Goal: Find specific page/section: Find specific page/section

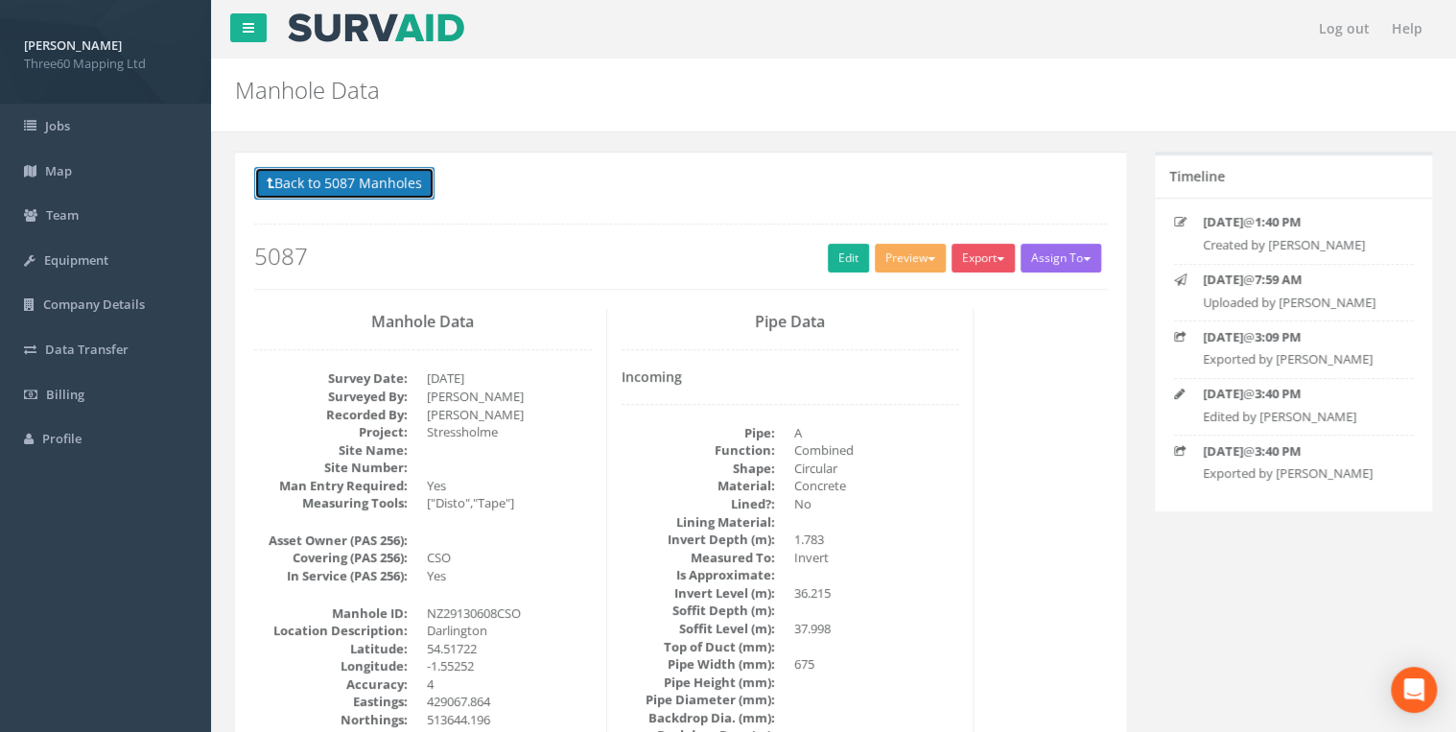
click at [354, 192] on button "Back to 5087 Manholes" at bounding box center [344, 183] width 180 height 33
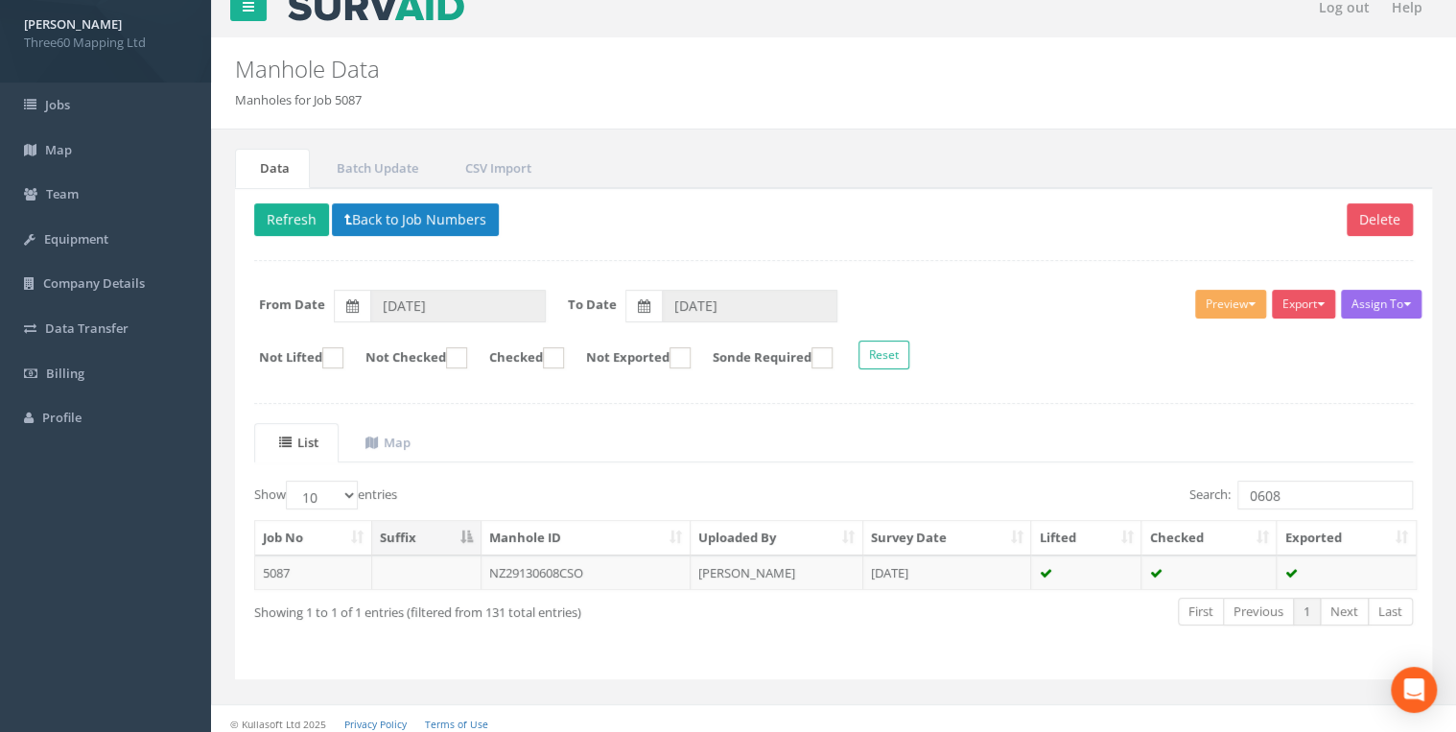
scroll to position [27, 0]
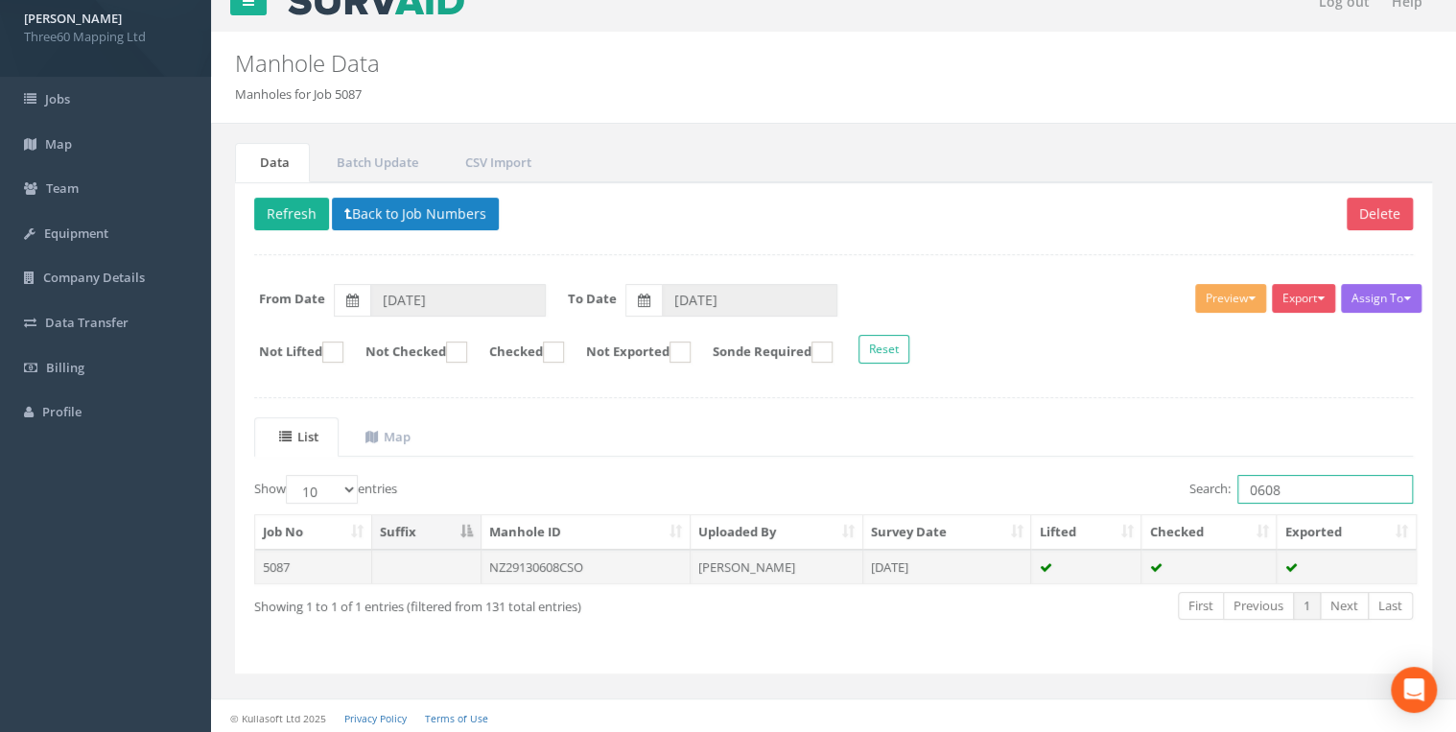
drag, startPoint x: 1101, startPoint y: 549, endPoint x: 1051, endPoint y: 557, distance: 50.6
click at [1085, 553] on div "Show 10 25 50 100 entries Search: 0608 Job No Suffix Manhole ID Uploaded By Sur…" at bounding box center [833, 564] width 1159 height 179
click at [514, 550] on td "NZ29154901" at bounding box center [586, 567] width 209 height 35
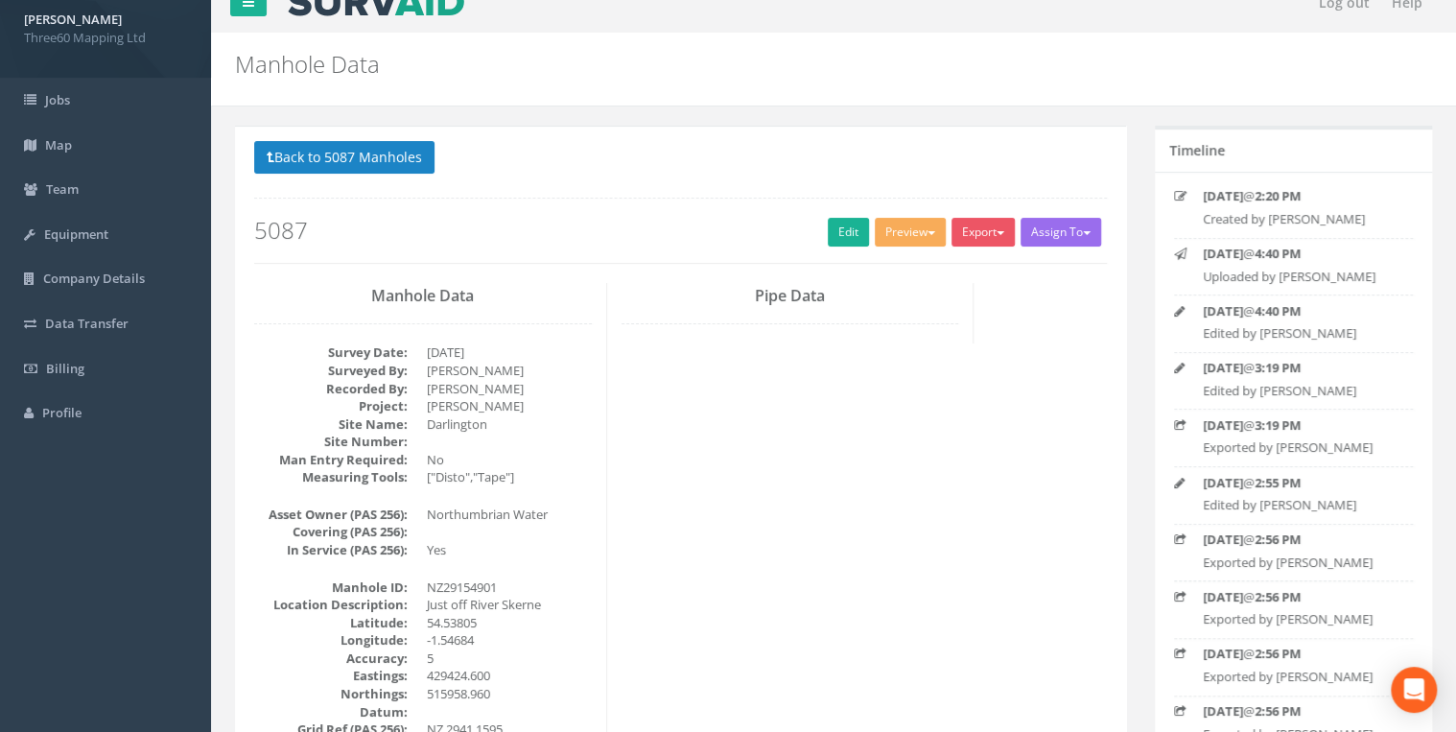
scroll to position [0, 0]
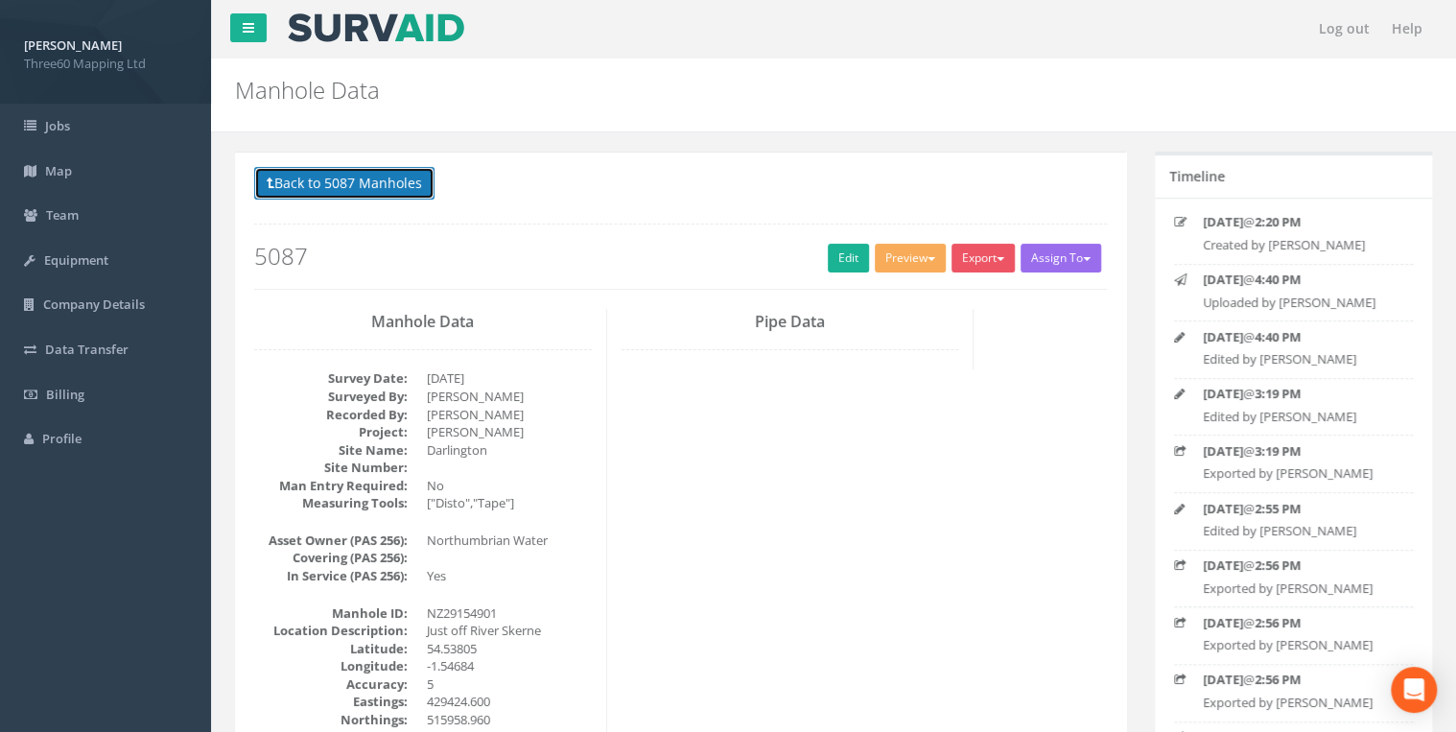
click at [391, 197] on button "Back to 5087 Manholes" at bounding box center [344, 183] width 180 height 33
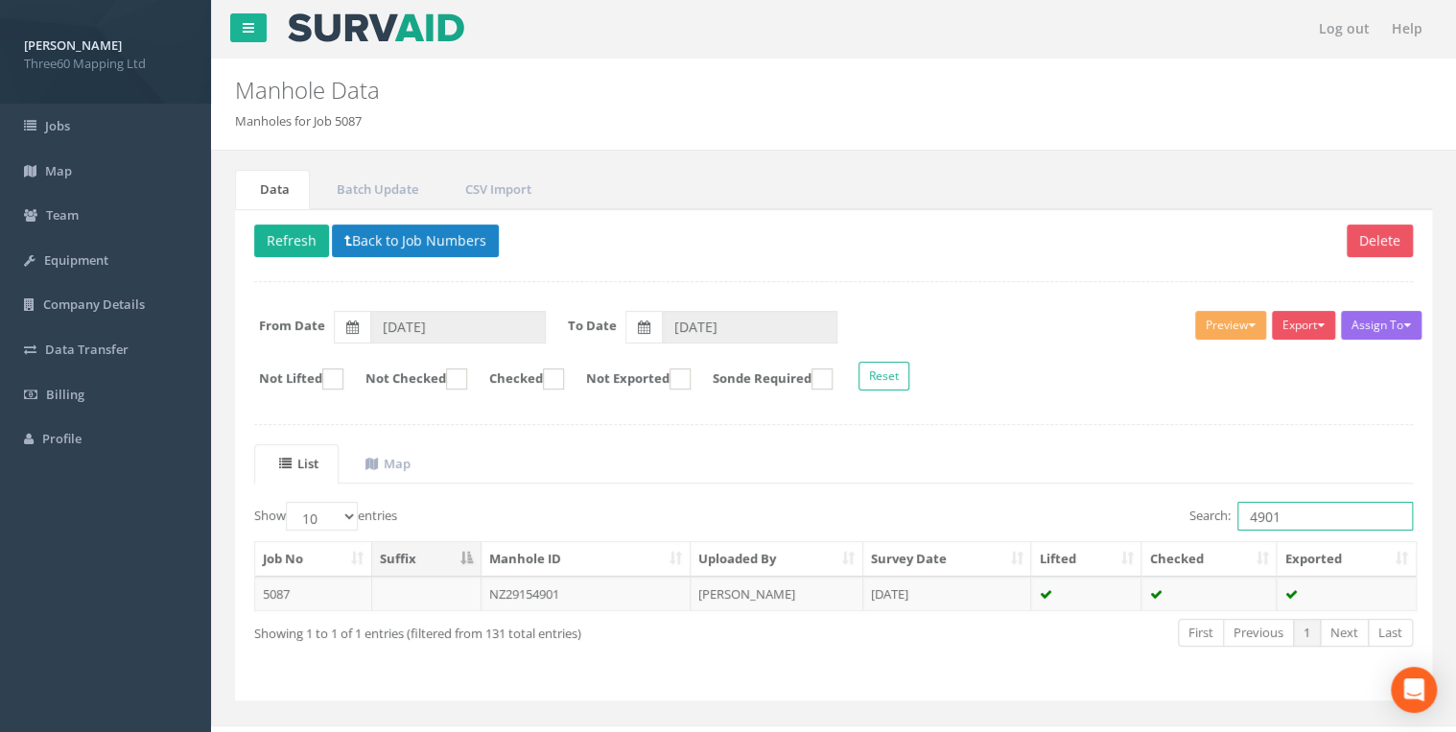
drag, startPoint x: 1298, startPoint y: 504, endPoint x: 1230, endPoint y: 506, distance: 68.1
click at [1252, 504] on input "4901" at bounding box center [1325, 516] width 176 height 29
type input "4"
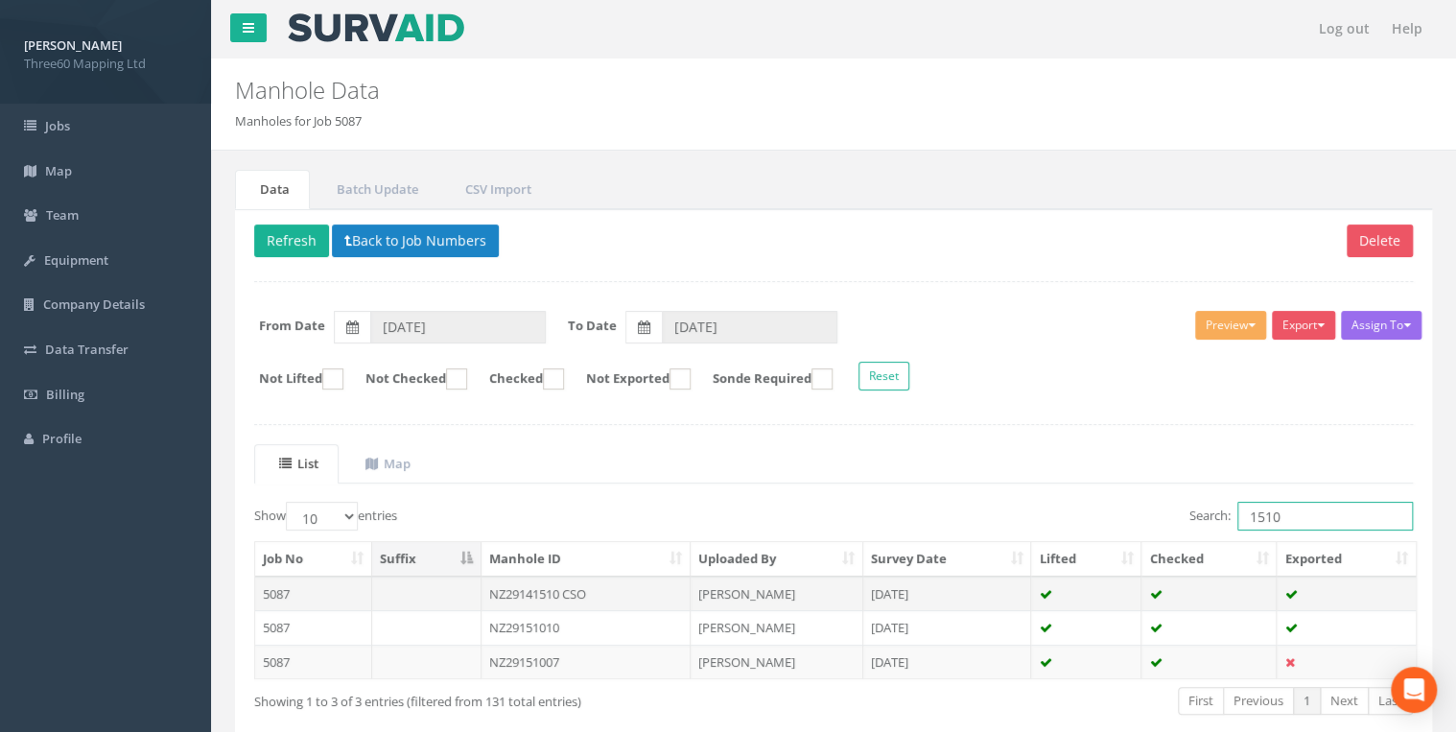
type input "1510"
click at [575, 589] on td "NZ29141510 CSO" at bounding box center [586, 593] width 209 height 35
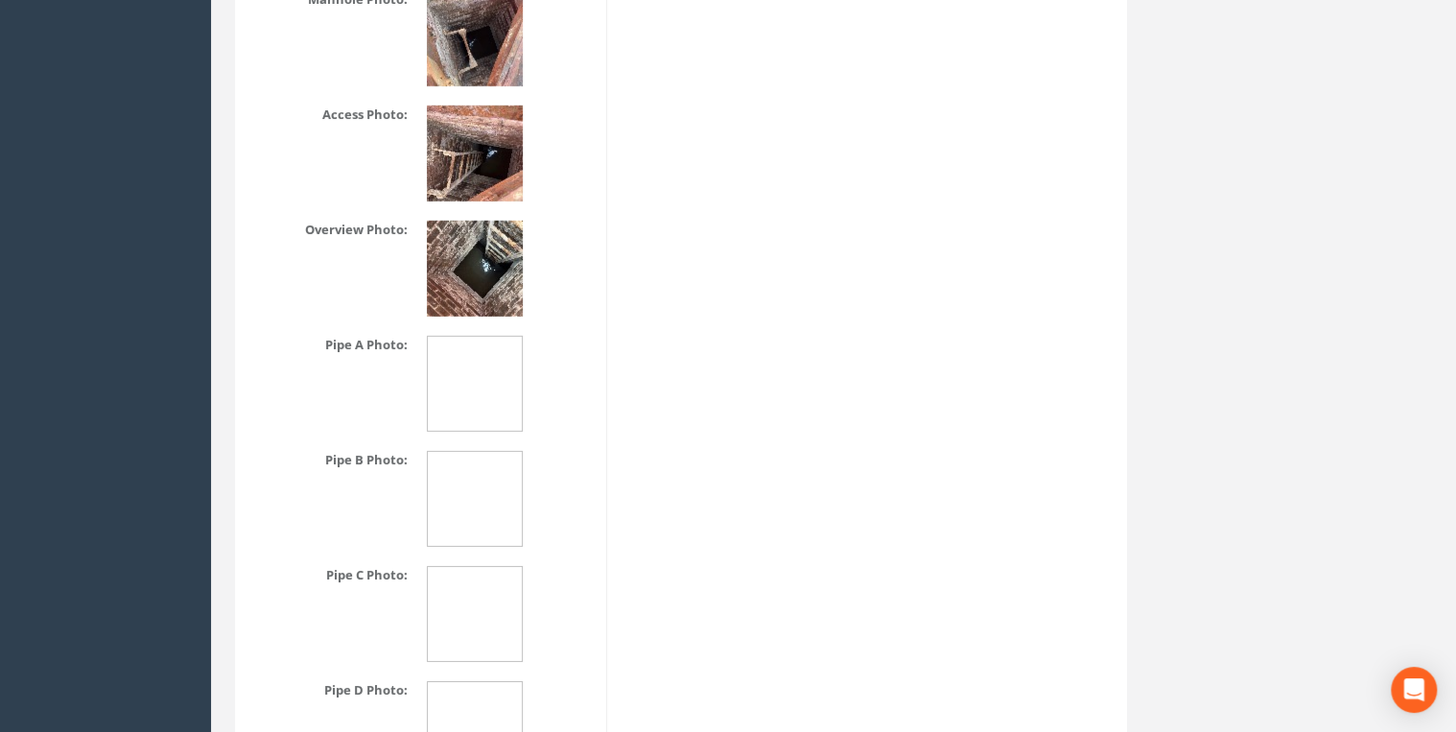
scroll to position [2763, 0]
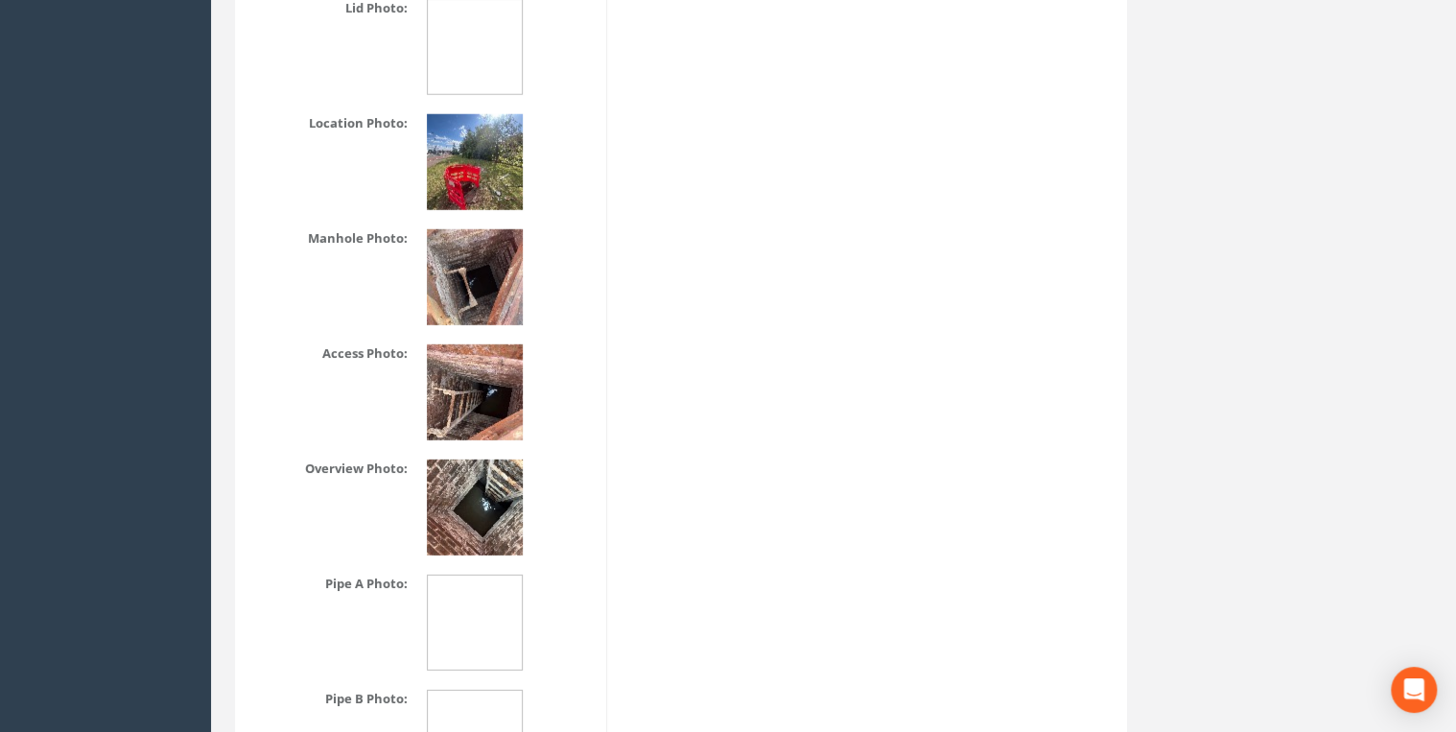
click at [487, 532] on img at bounding box center [475, 507] width 96 height 96
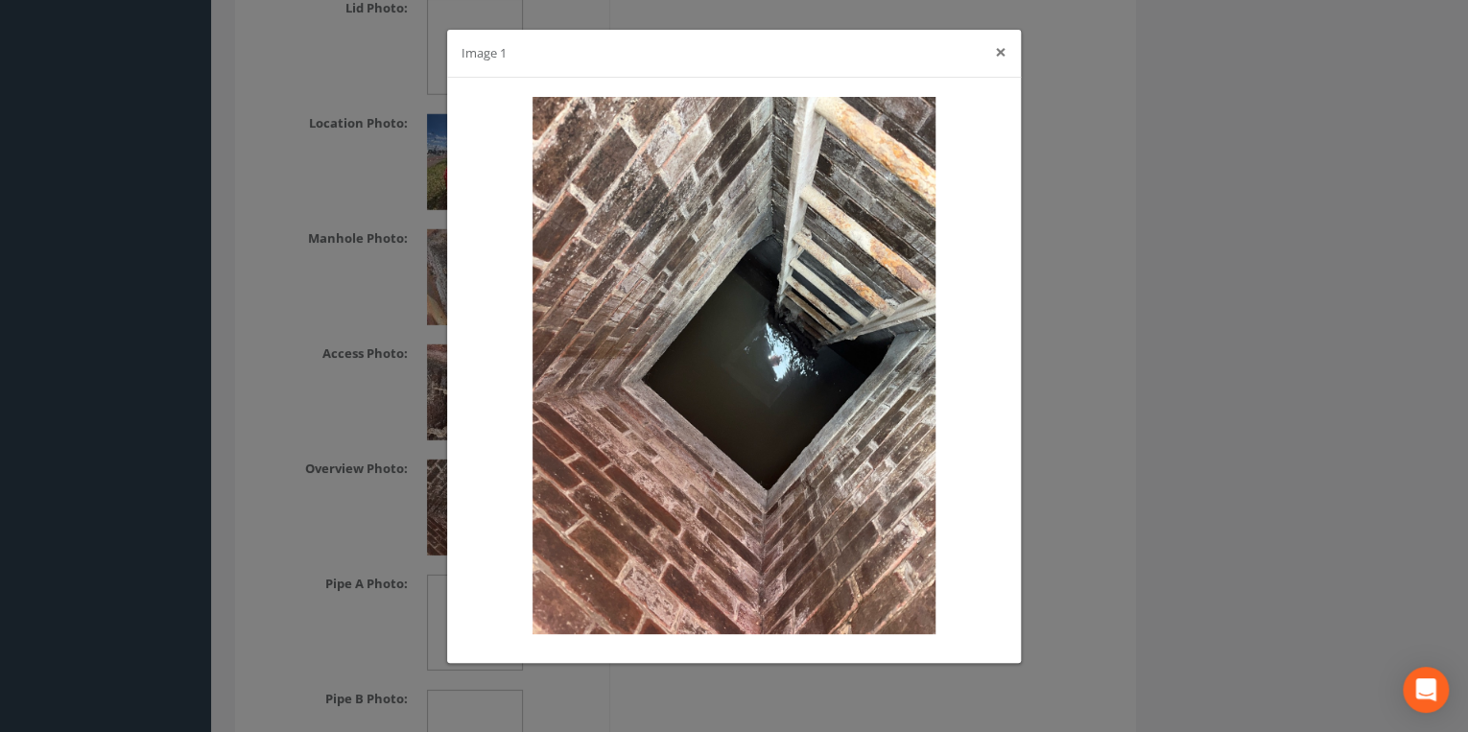
click at [997, 51] on button "×" at bounding box center [1001, 52] width 12 height 20
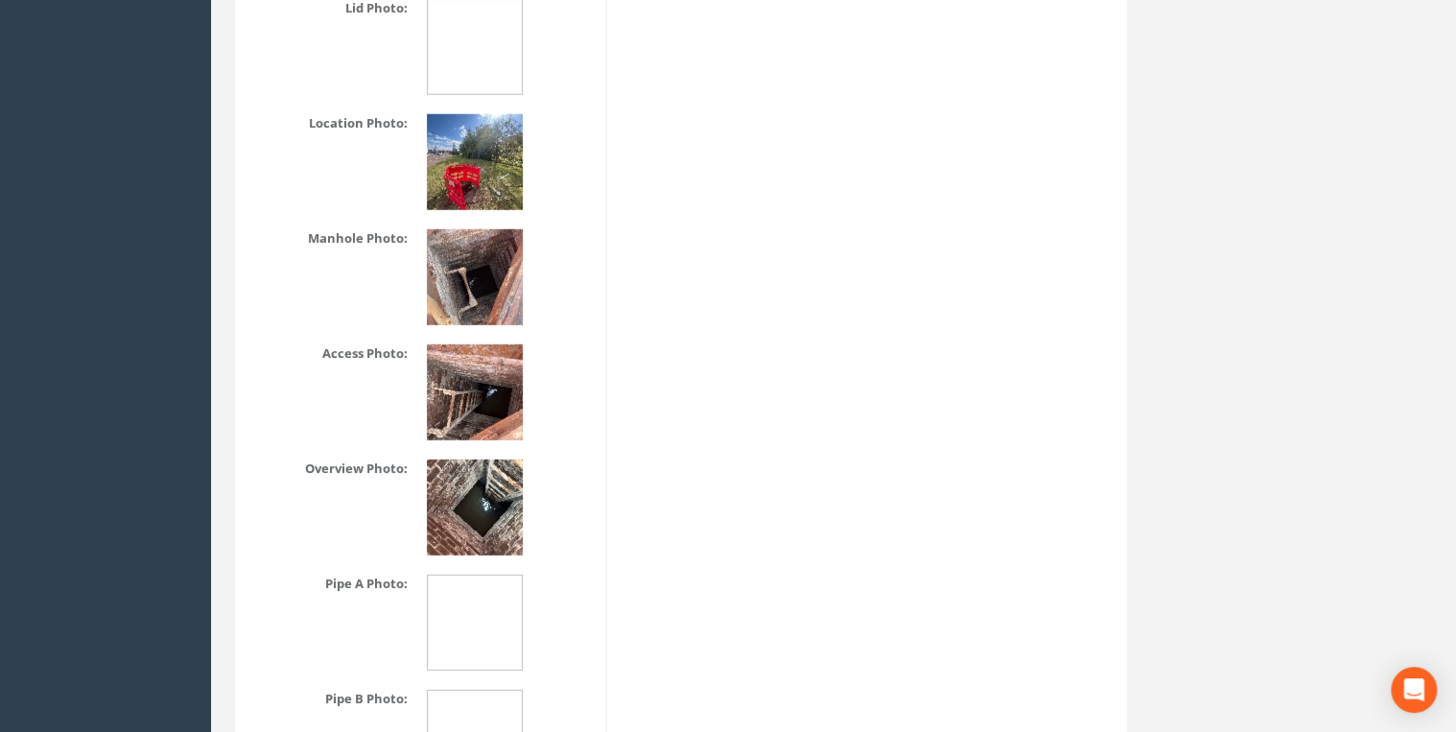
click at [468, 302] on img at bounding box center [475, 277] width 96 height 96
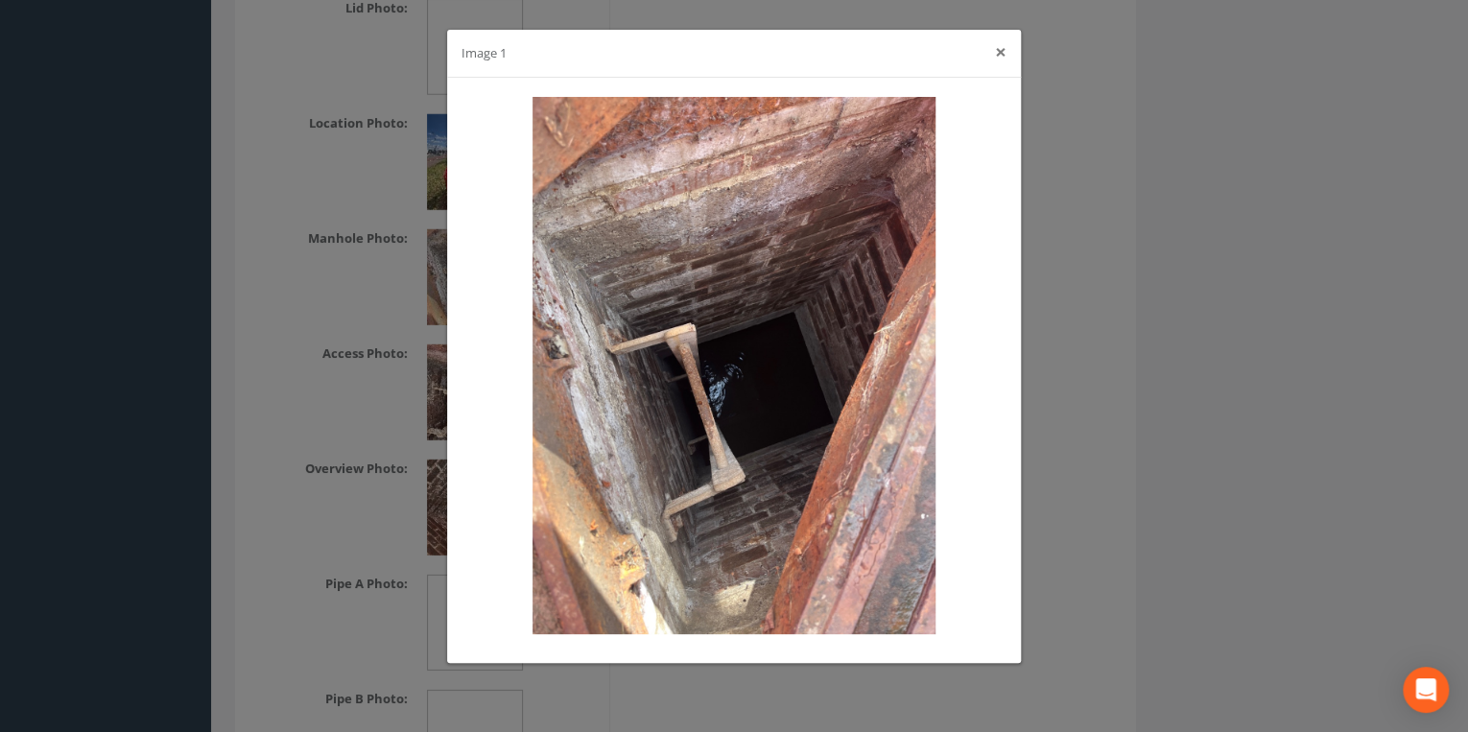
click at [1000, 48] on button "×" at bounding box center [1001, 52] width 12 height 20
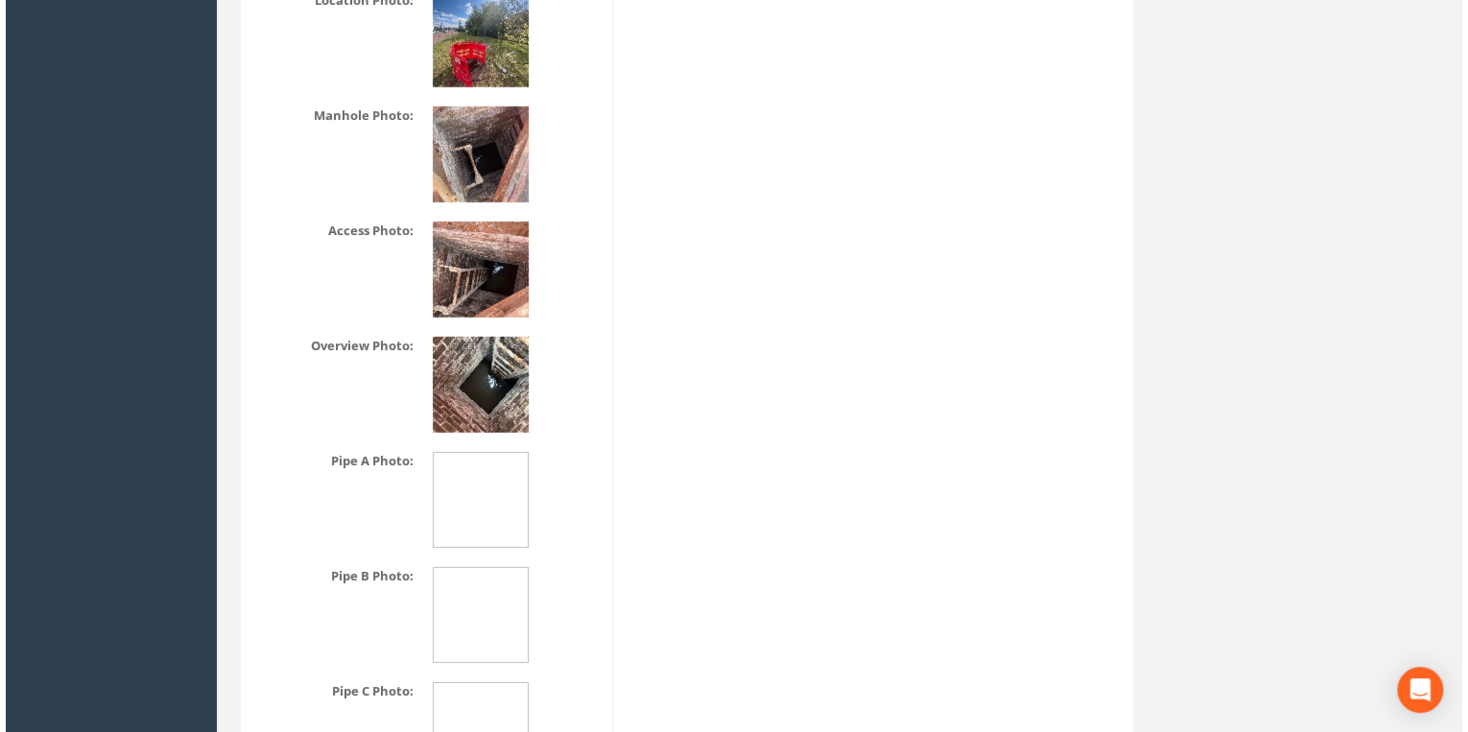
scroll to position [2967, 0]
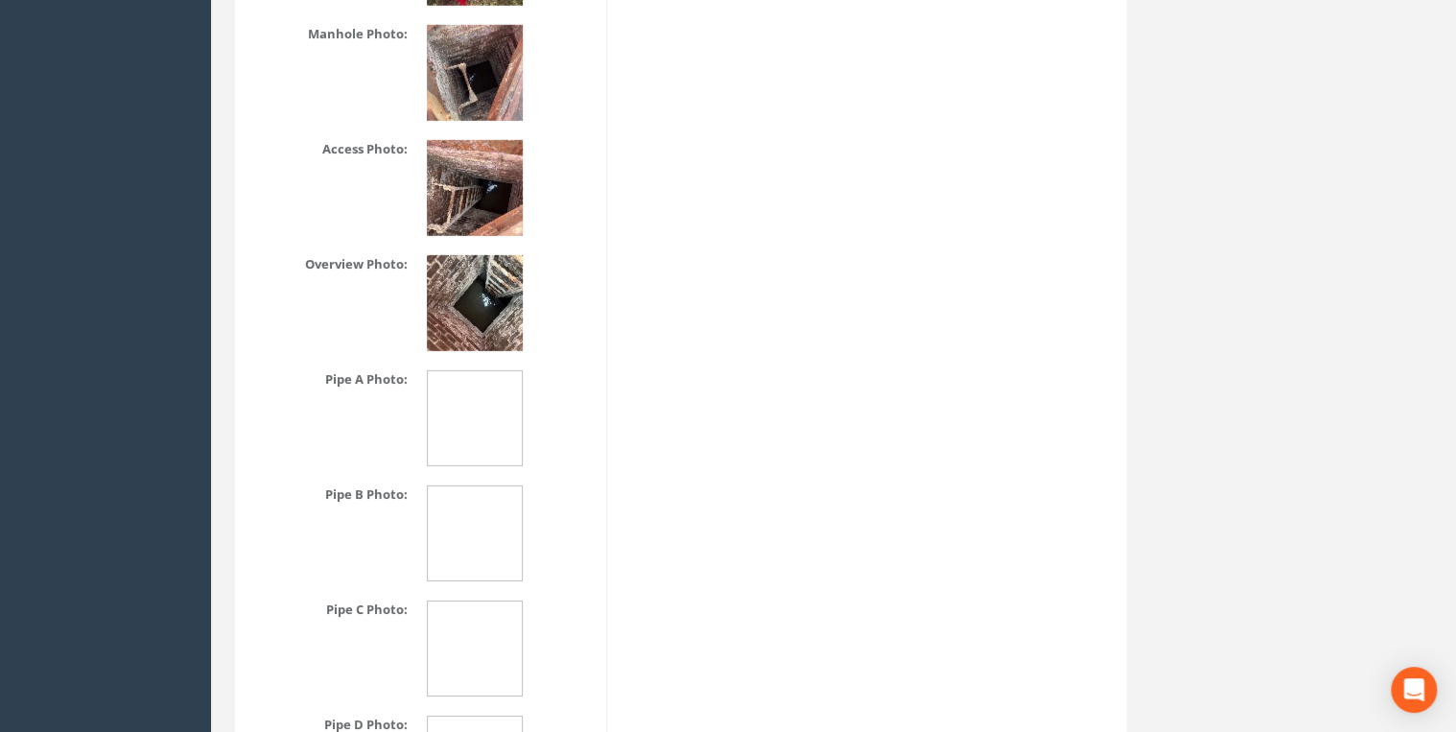
click at [508, 341] on img at bounding box center [475, 303] width 96 height 96
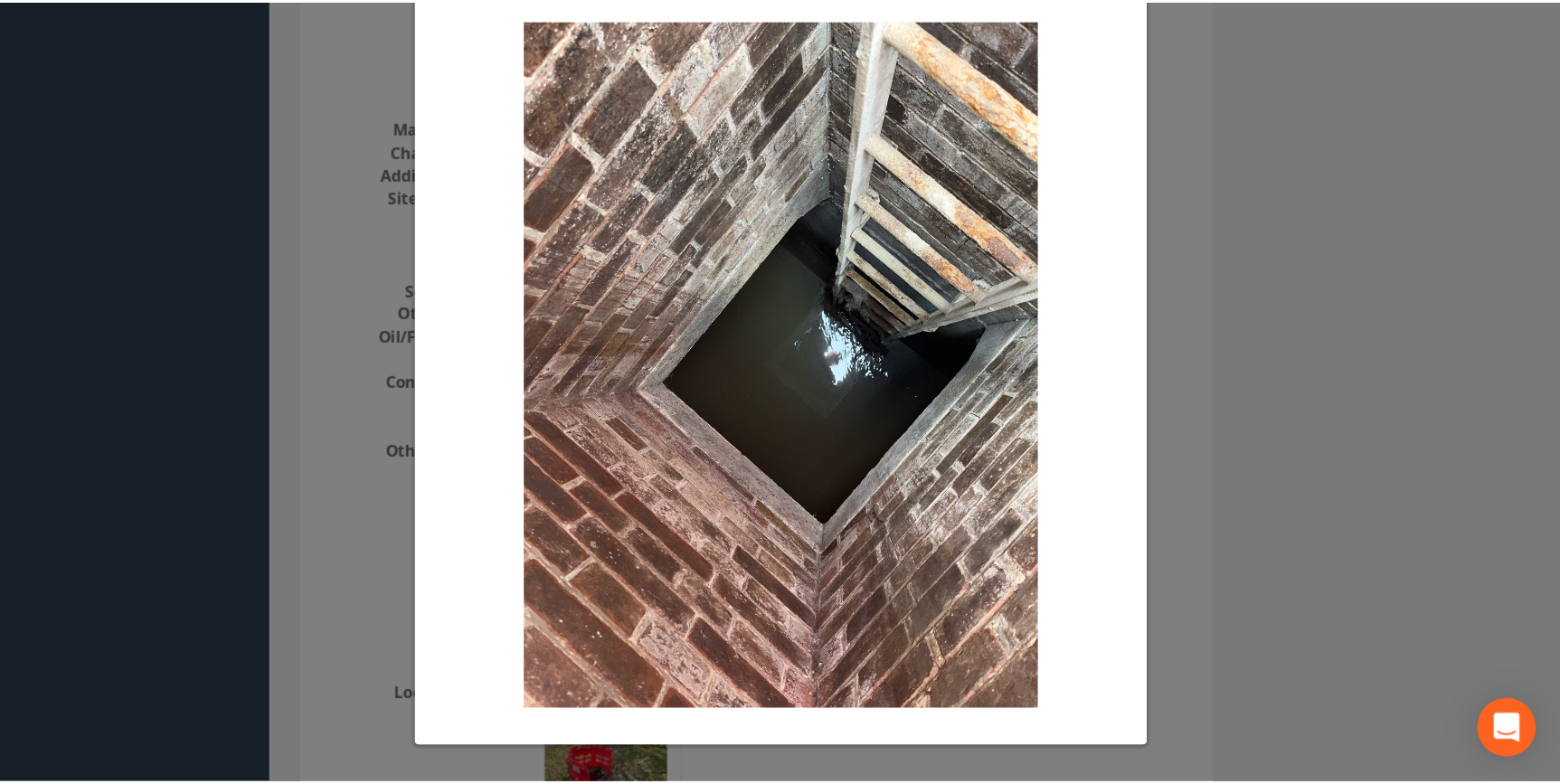
scroll to position [0, 0]
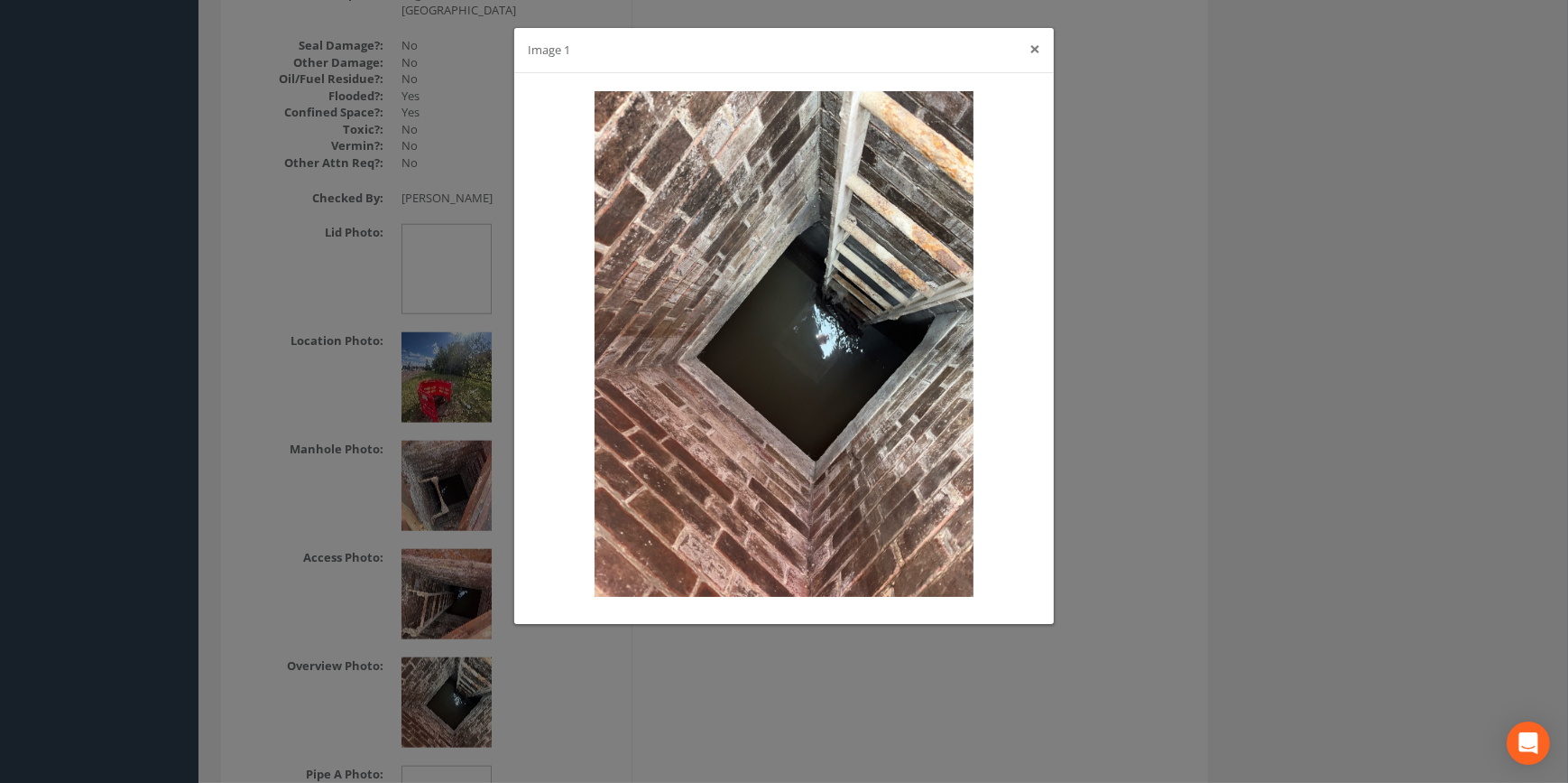
click at [1037, 47] on button "×" at bounding box center [1035, 49] width 11 height 19
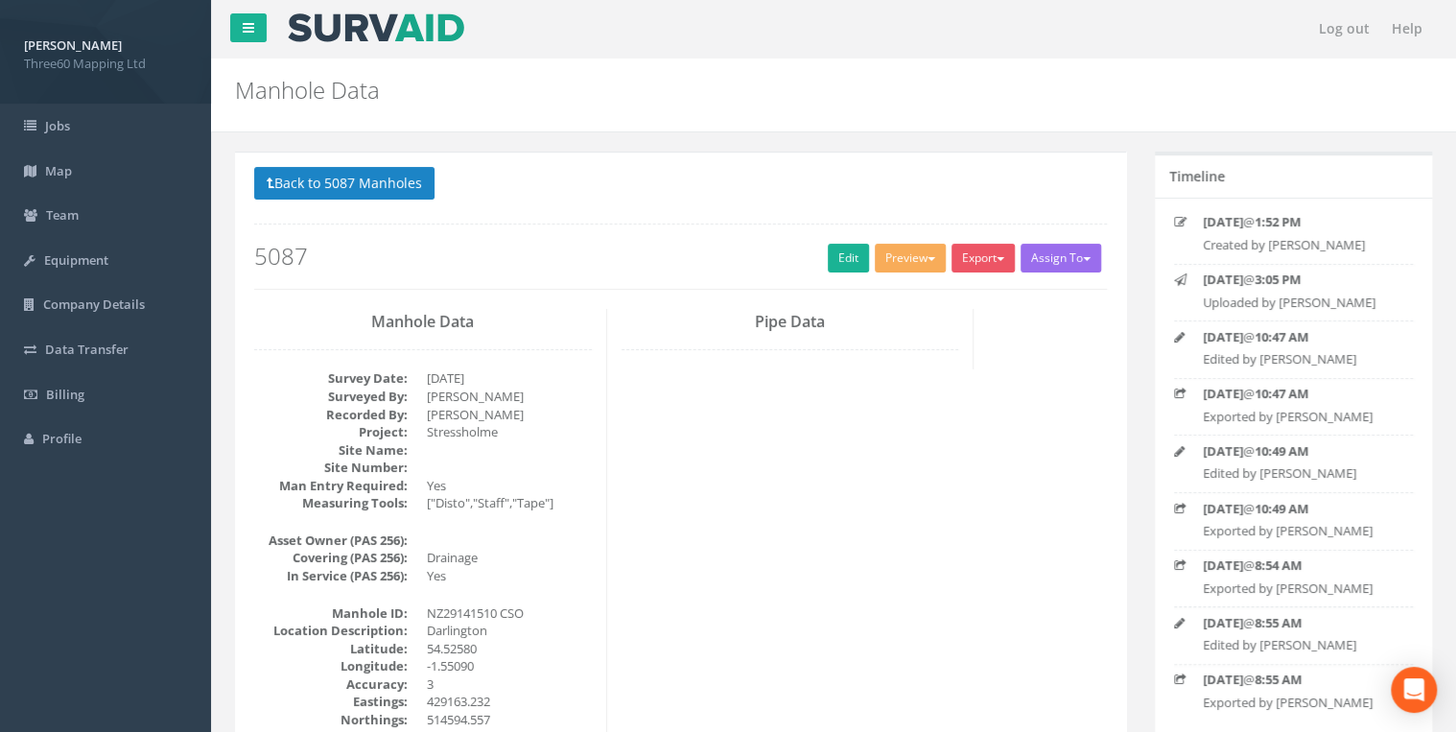
scroll to position [102, 0]
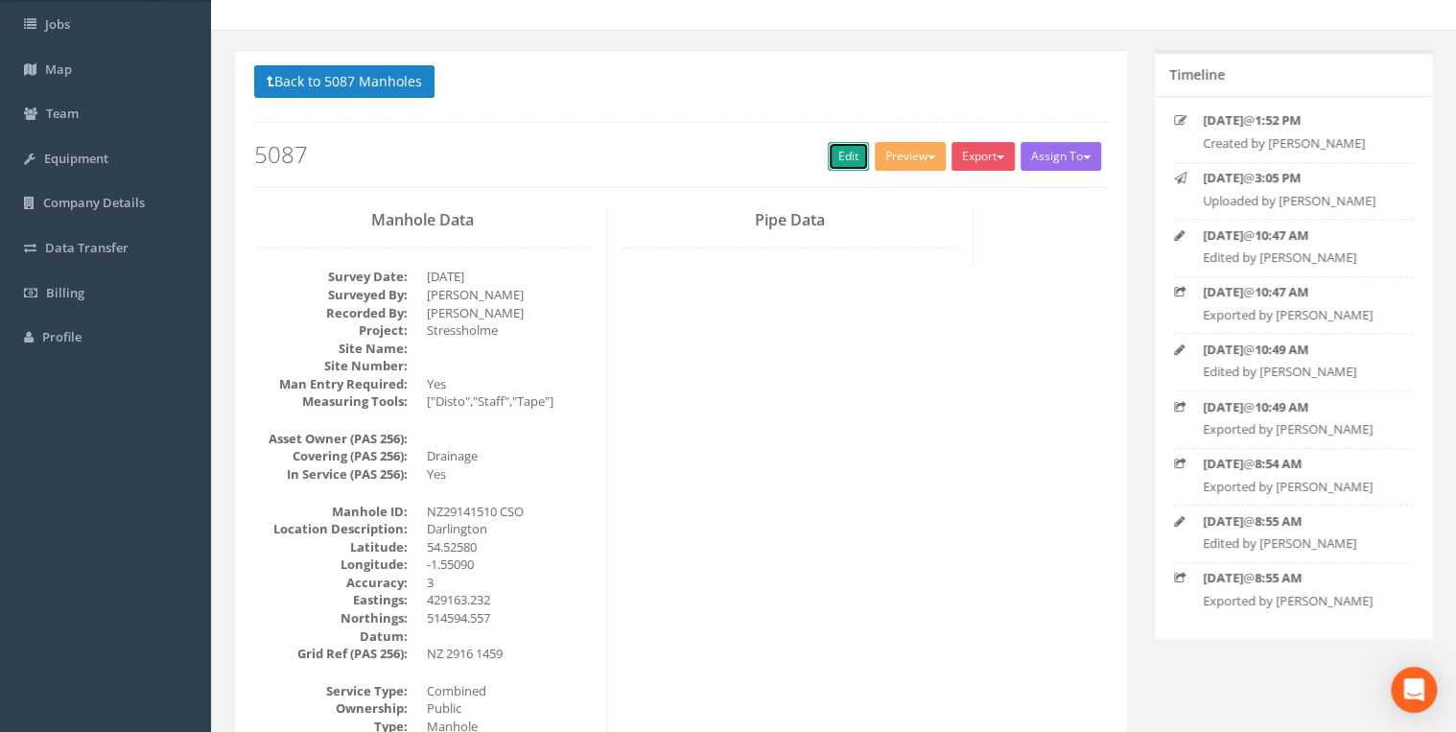
click at [833, 148] on link "Edit" at bounding box center [848, 156] width 41 height 29
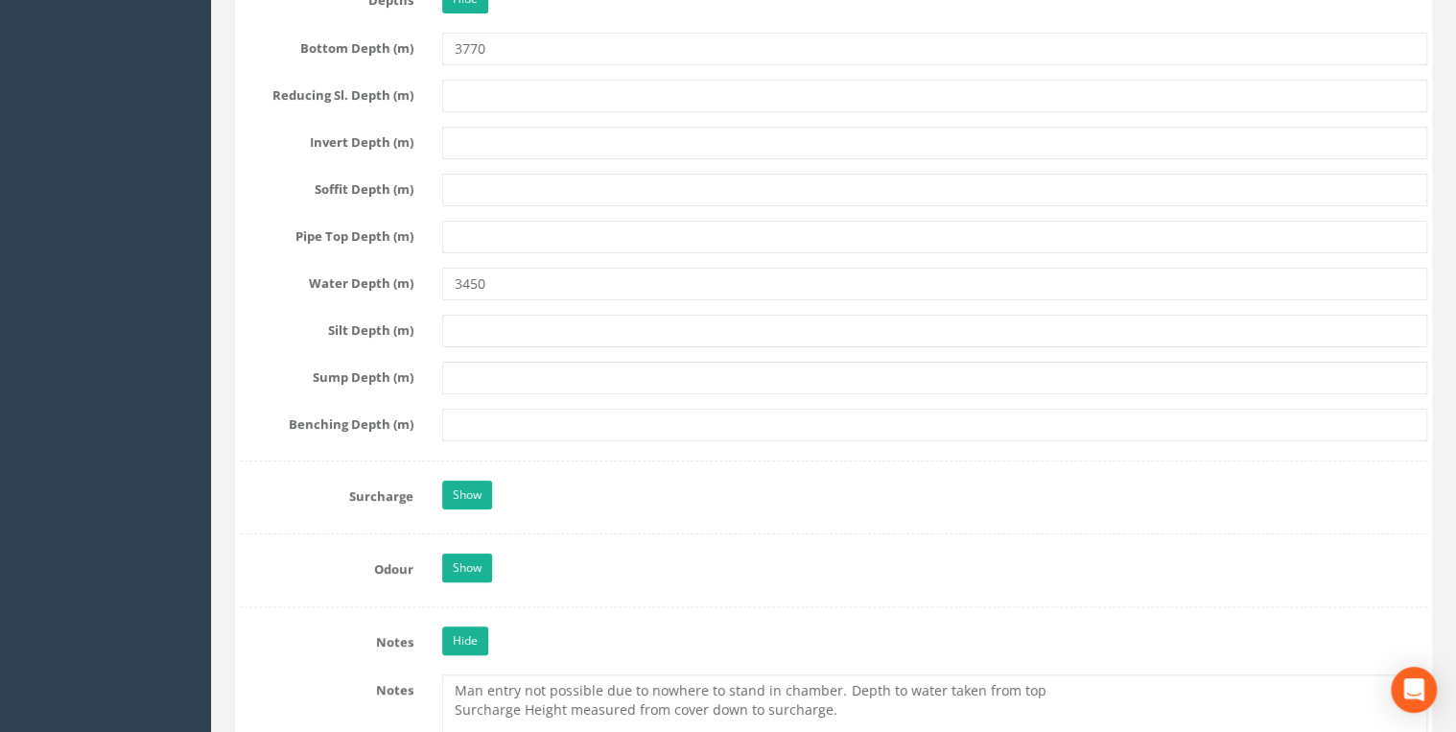
scroll to position [3990, 0]
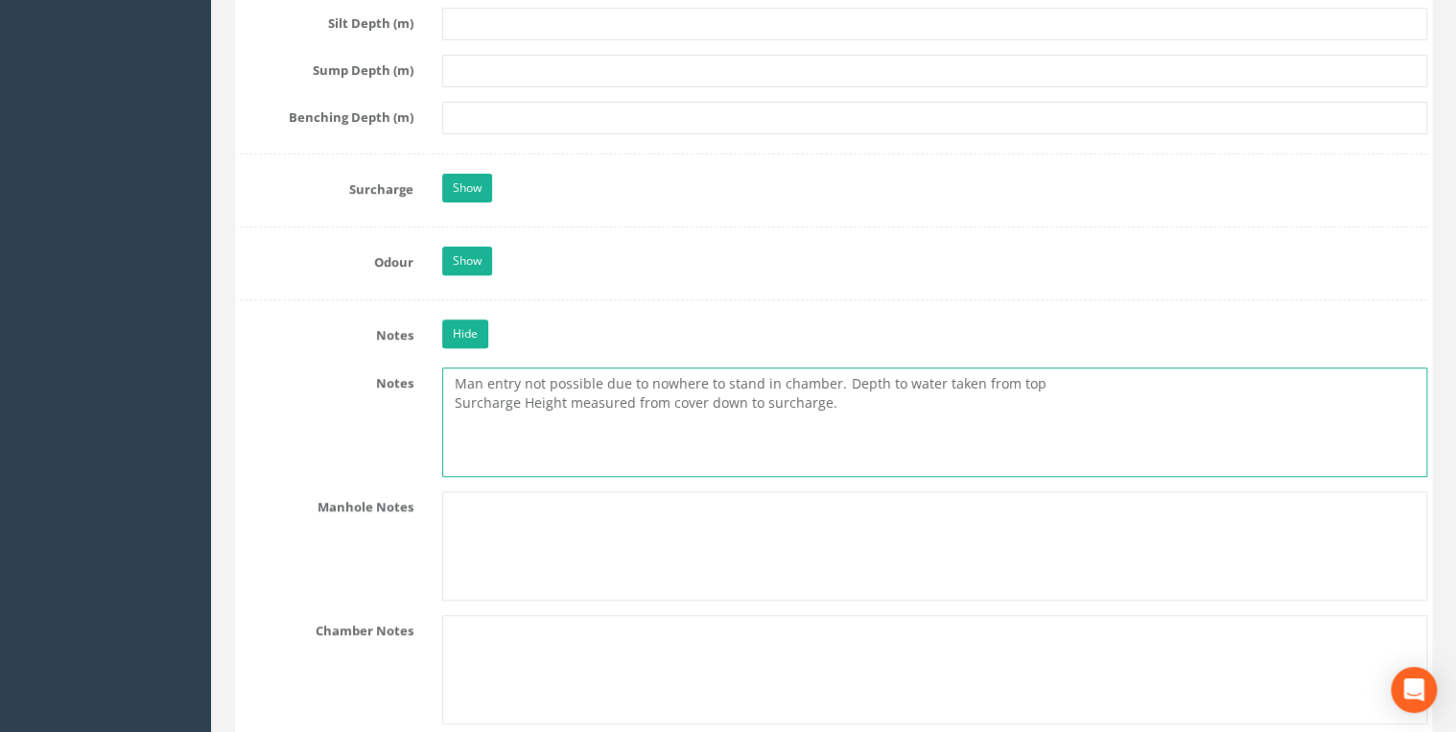
click at [844, 418] on textarea "Man entry not possible due to nowhere to stand in chamber. Depth to water taken…" at bounding box center [934, 421] width 985 height 109
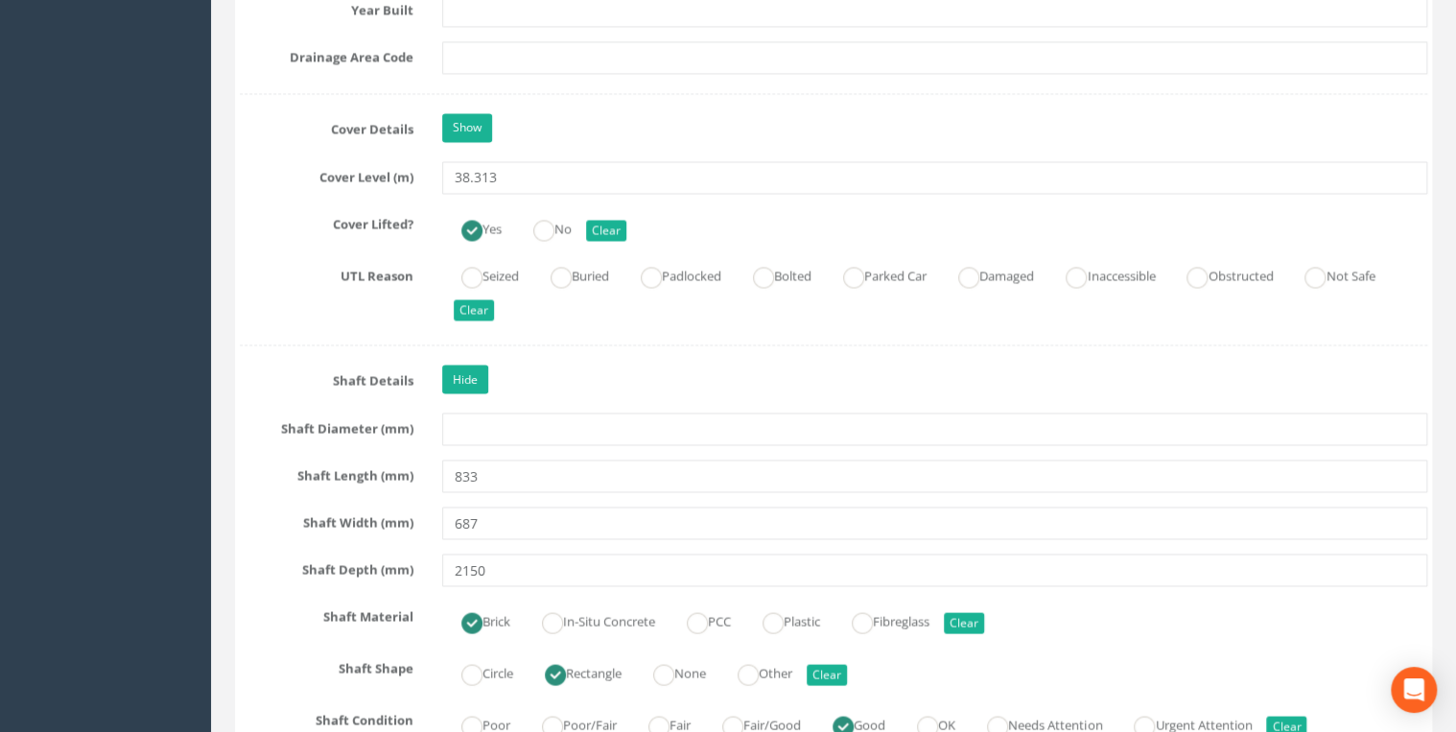
scroll to position [1636, 0]
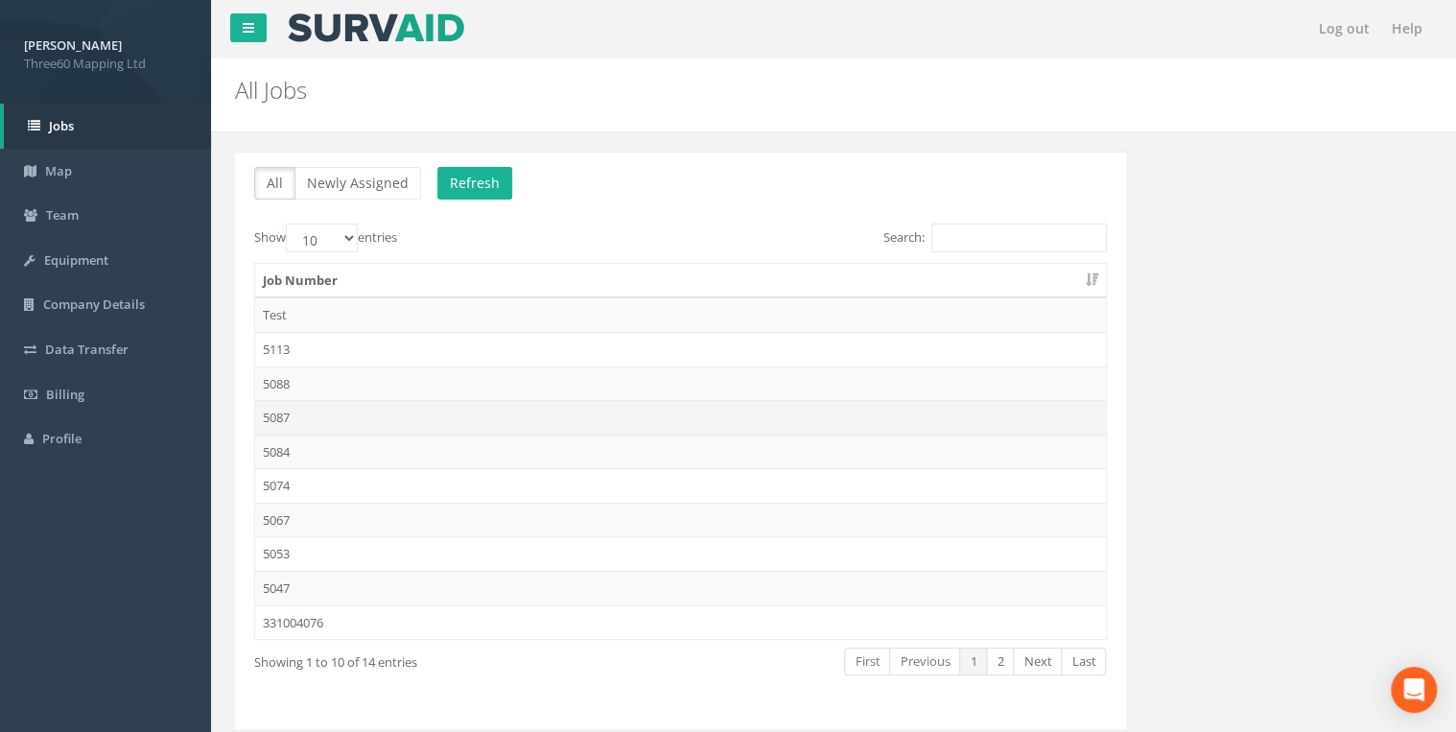
click at [291, 411] on td "5087" at bounding box center [680, 417] width 851 height 35
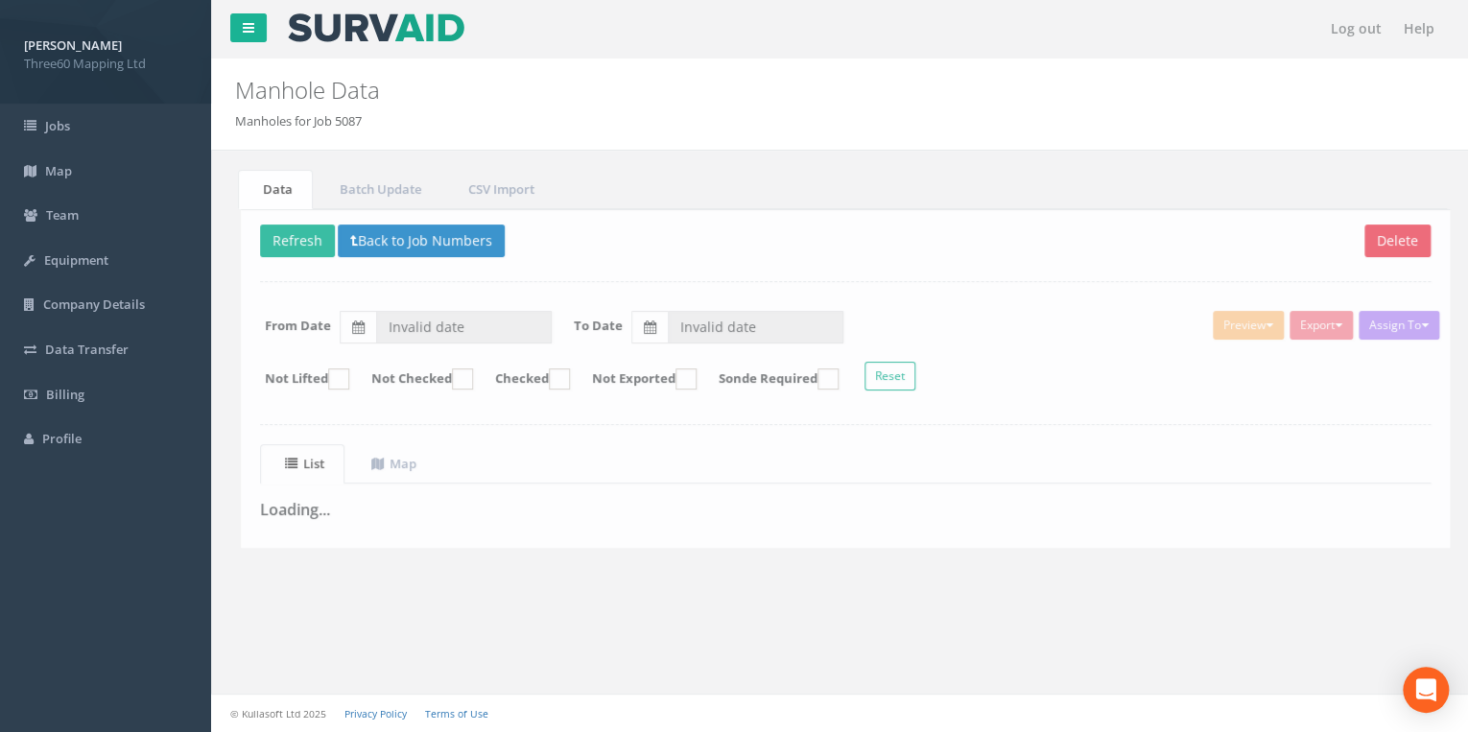
type input "[DATE]"
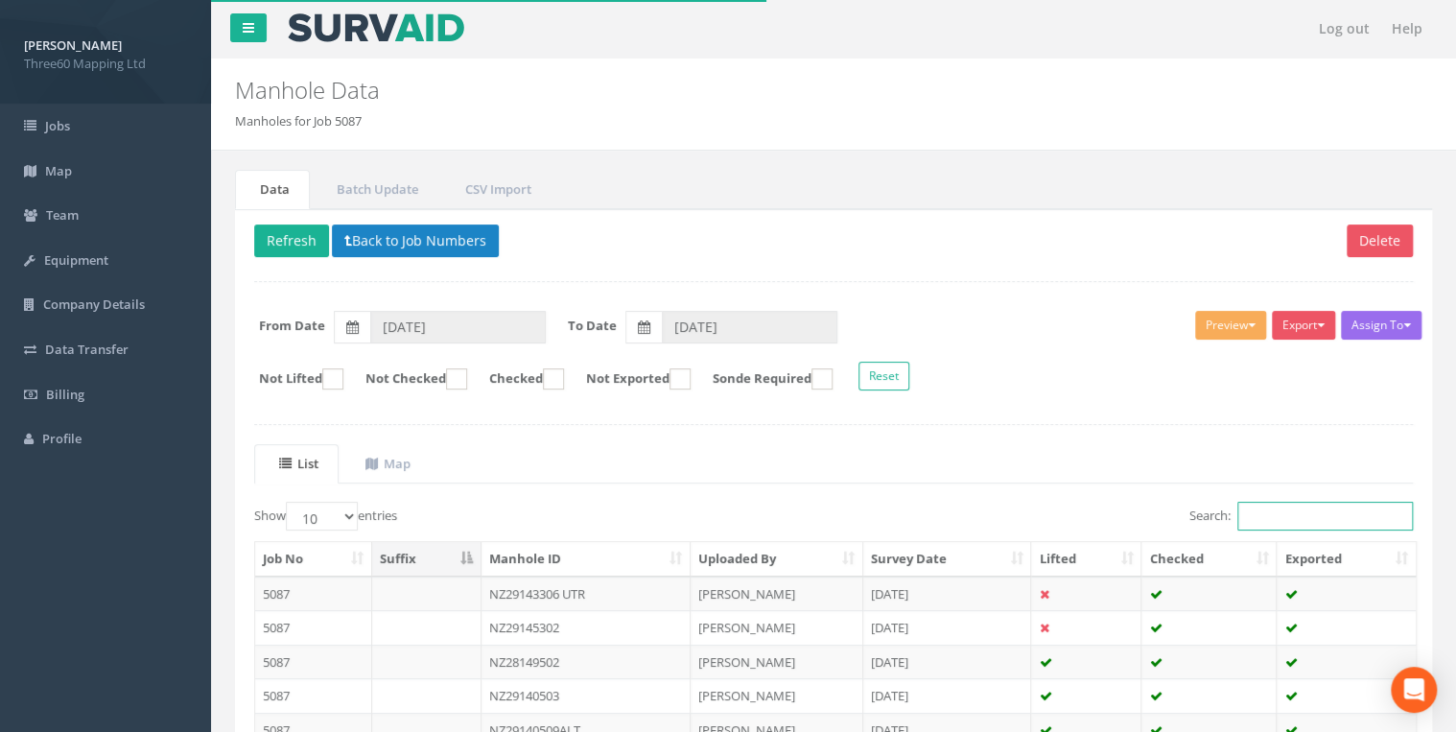
click at [1282, 509] on input "Search:" at bounding box center [1325, 516] width 176 height 29
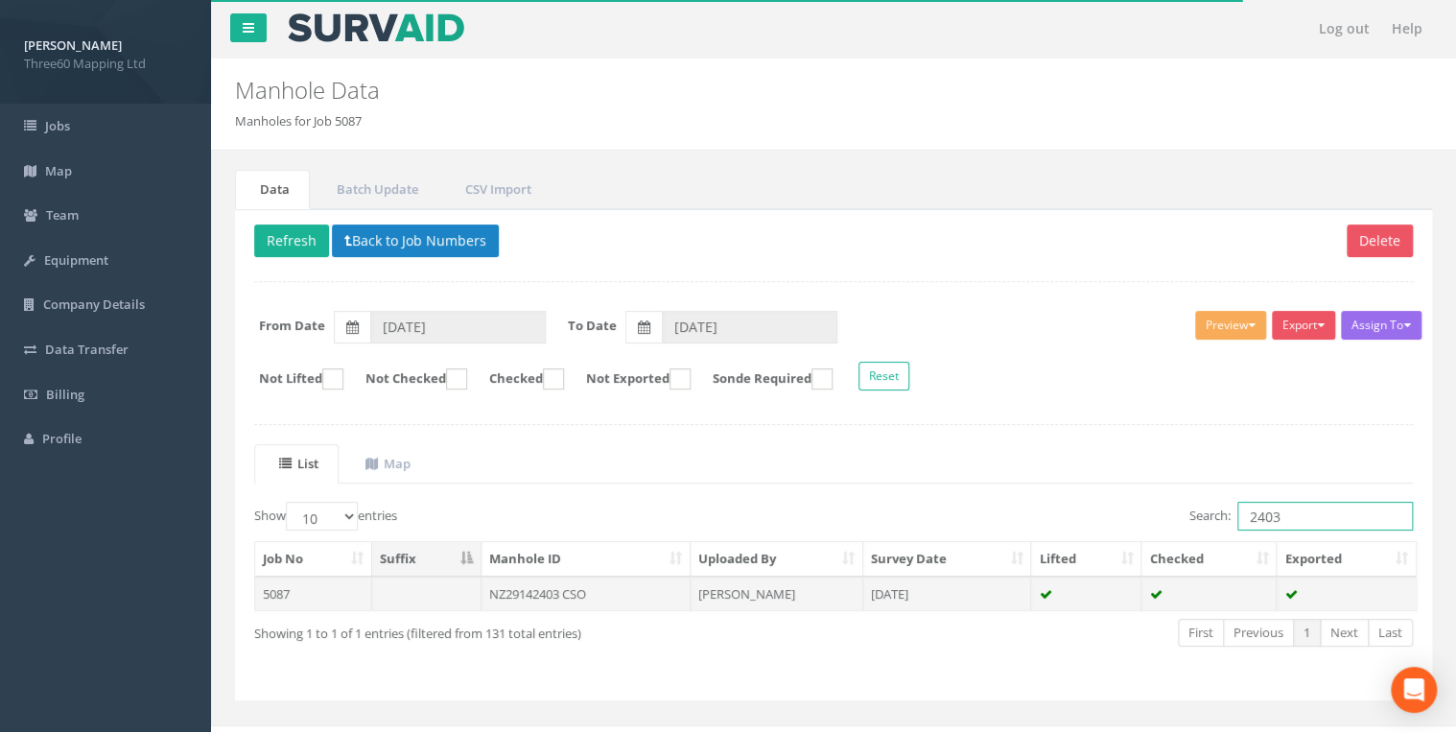
type input "2403"
click at [542, 587] on td "NZ29142403 CSO" at bounding box center [586, 593] width 209 height 35
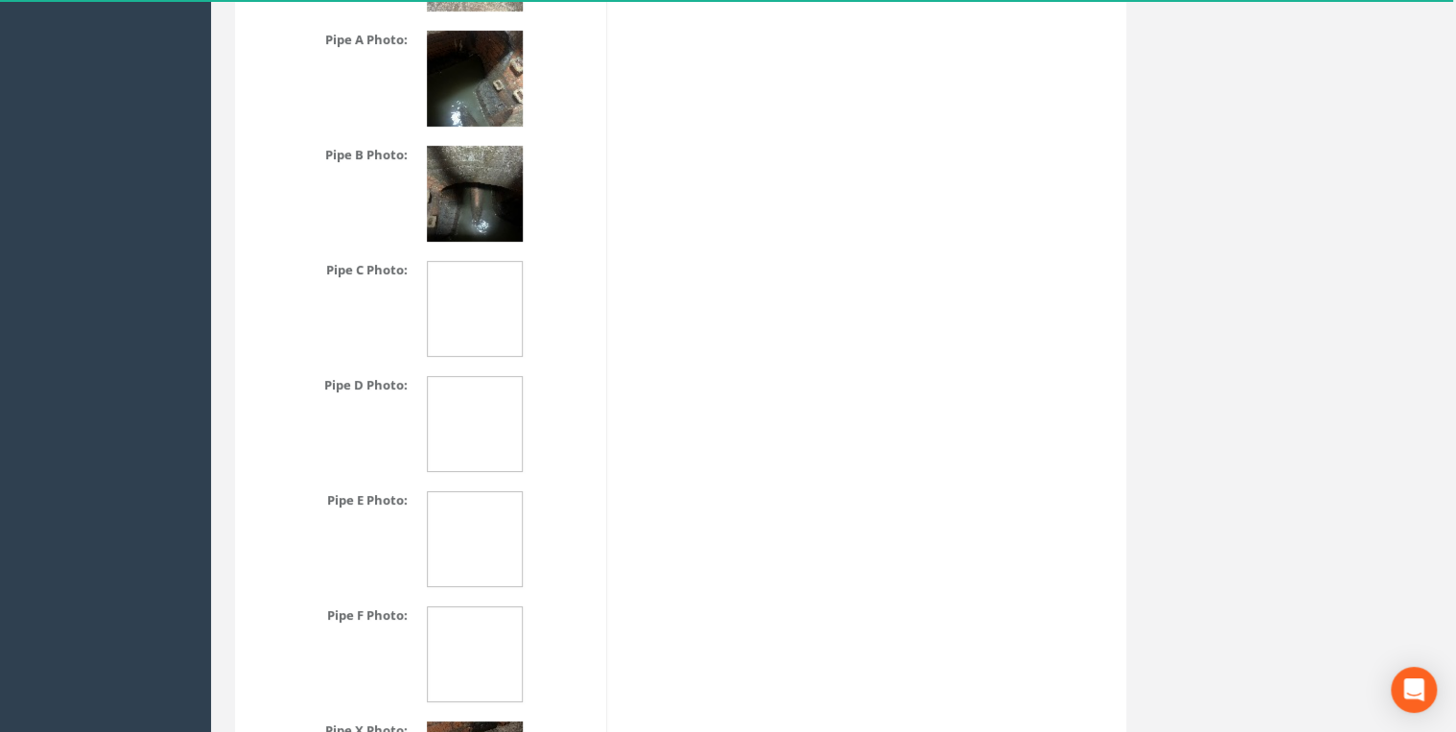
scroll to position [3581, 0]
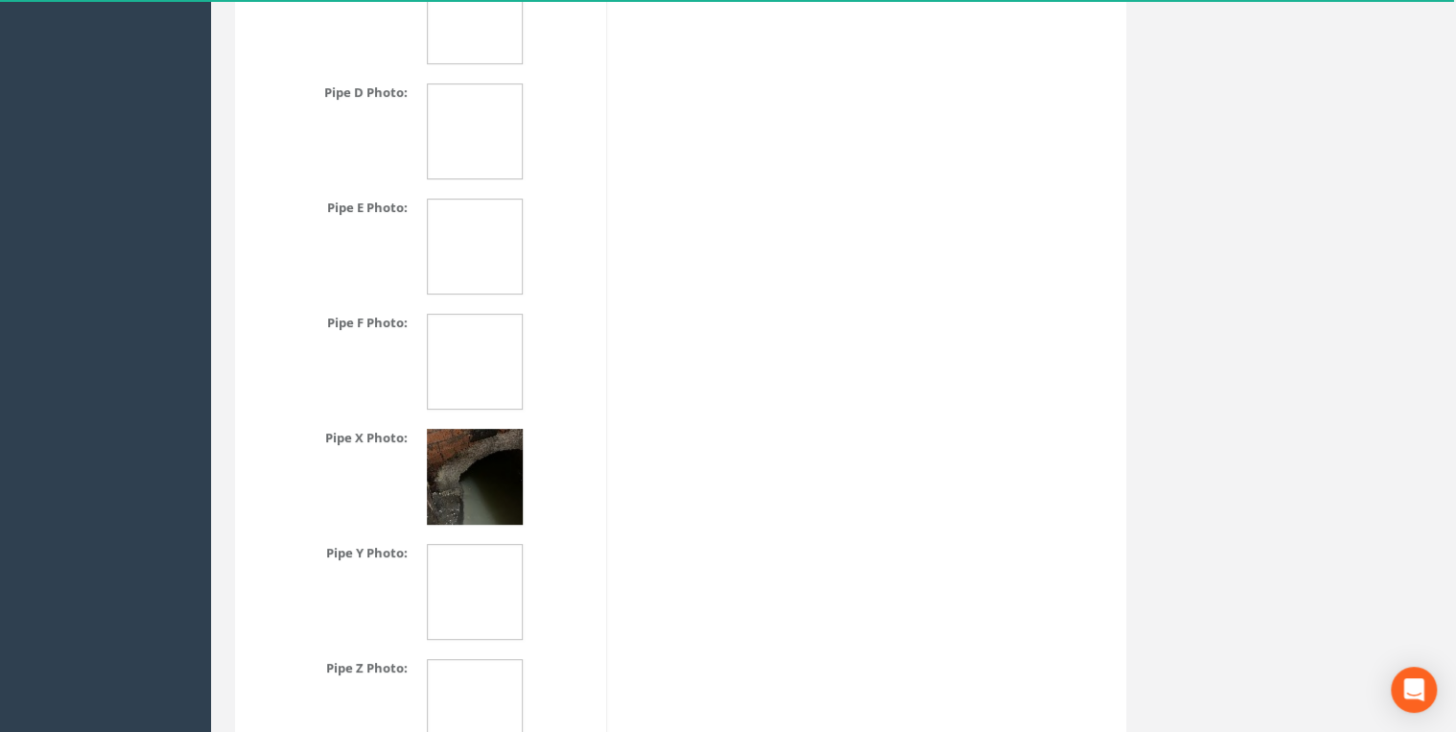
click at [485, 474] on img at bounding box center [475, 477] width 96 height 96
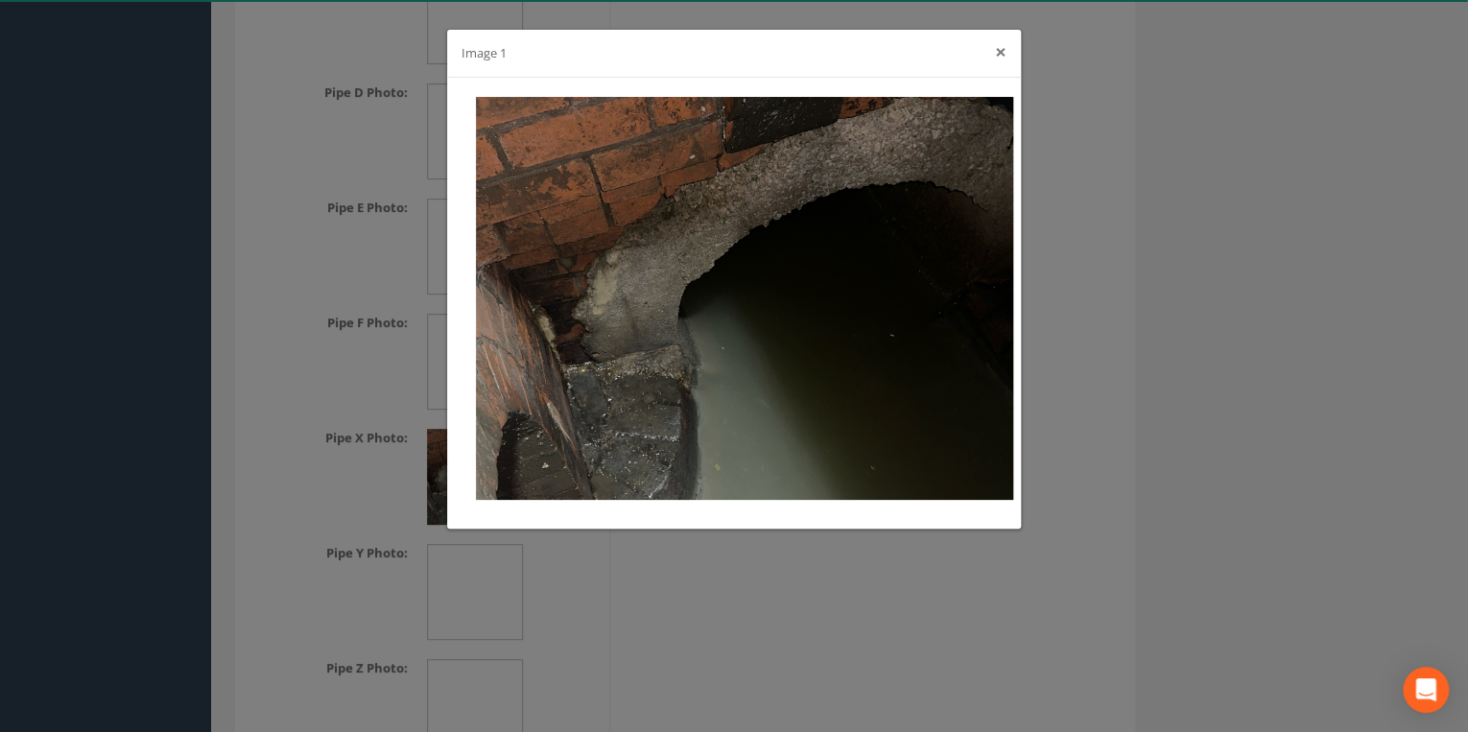
click at [998, 50] on button "×" at bounding box center [1001, 52] width 12 height 20
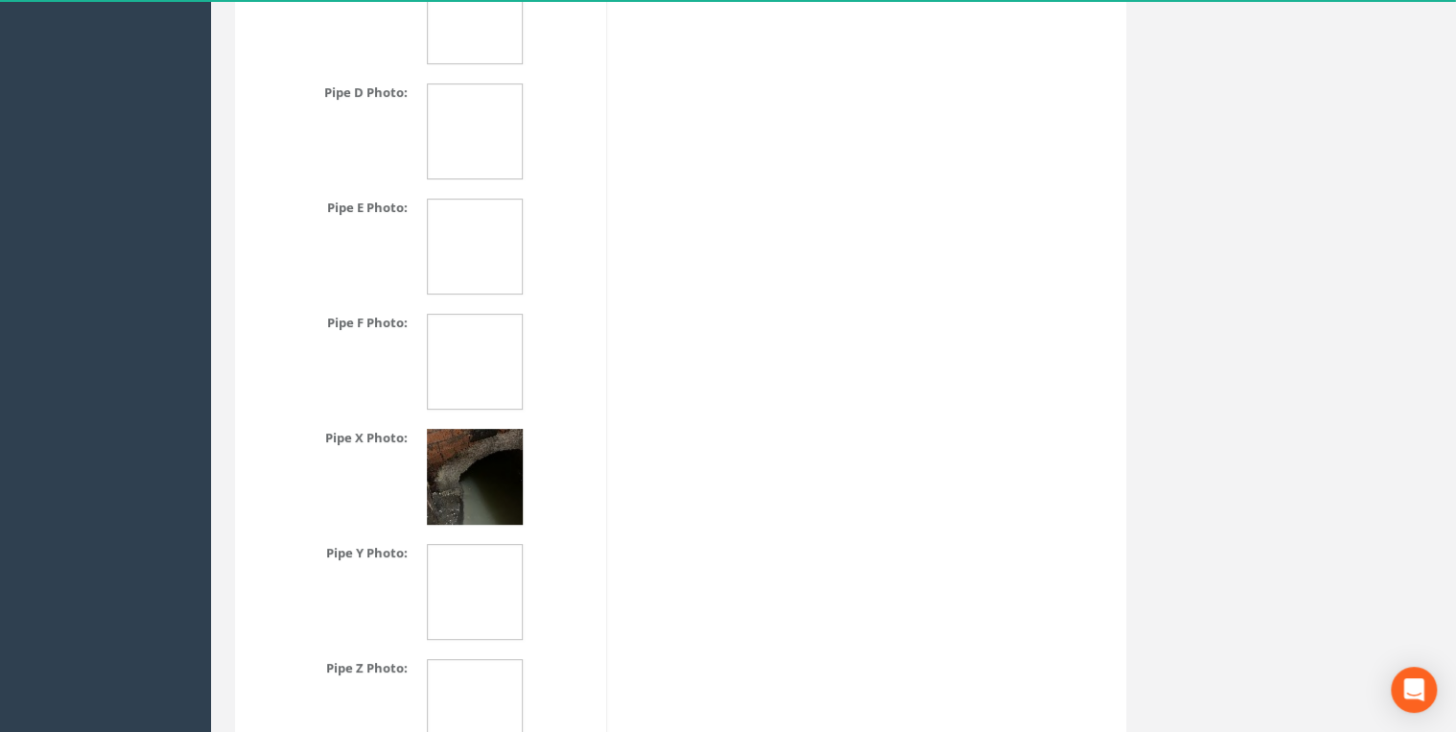
scroll to position [3274, 0]
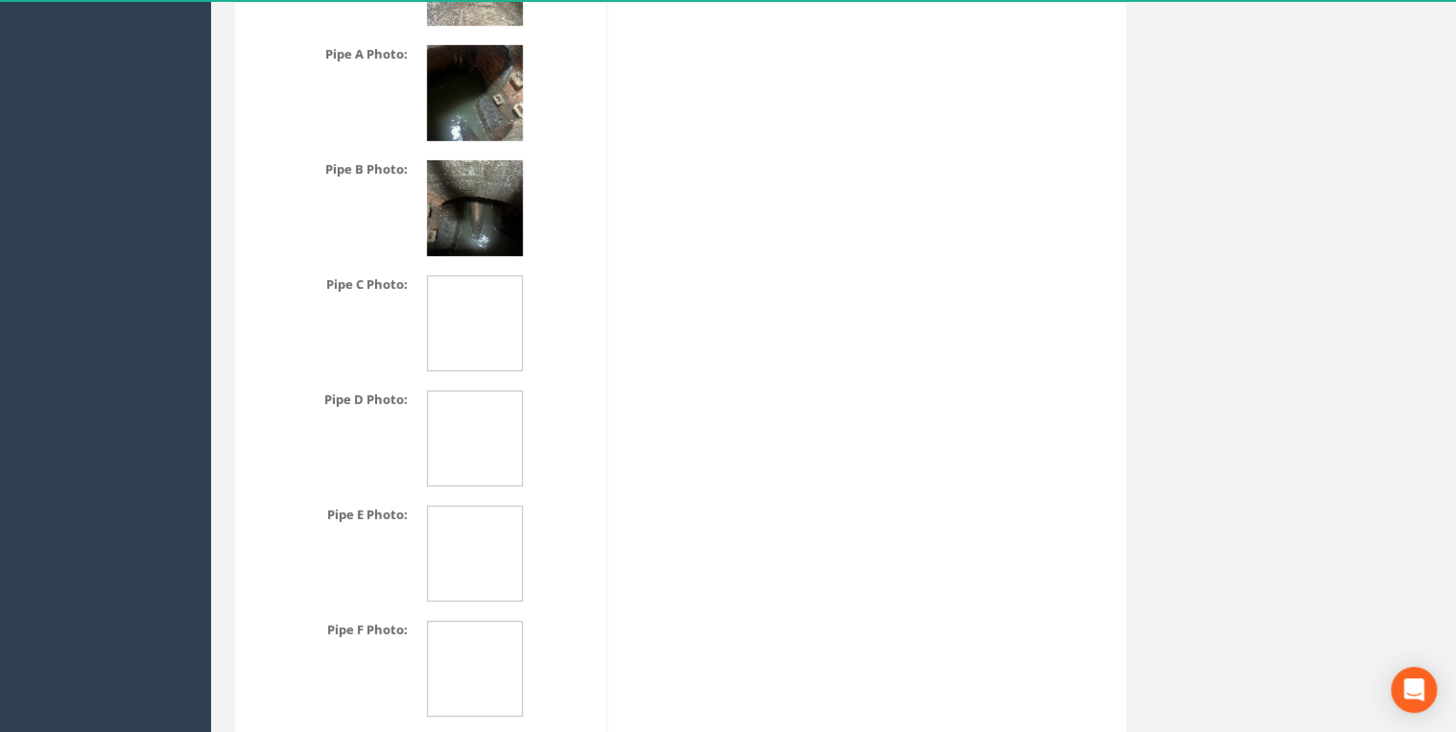
click at [478, 215] on img at bounding box center [475, 208] width 96 height 96
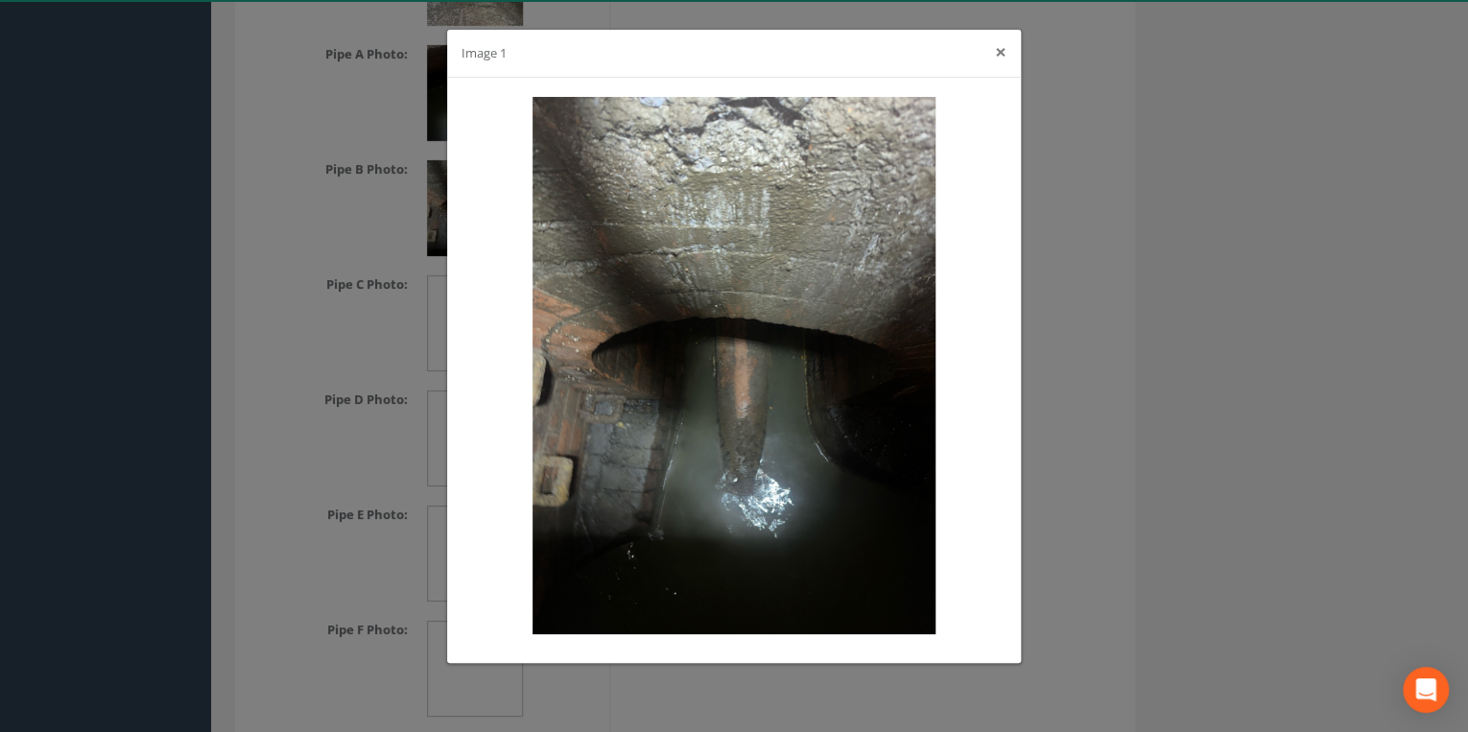
click at [996, 56] on button "×" at bounding box center [1001, 52] width 12 height 20
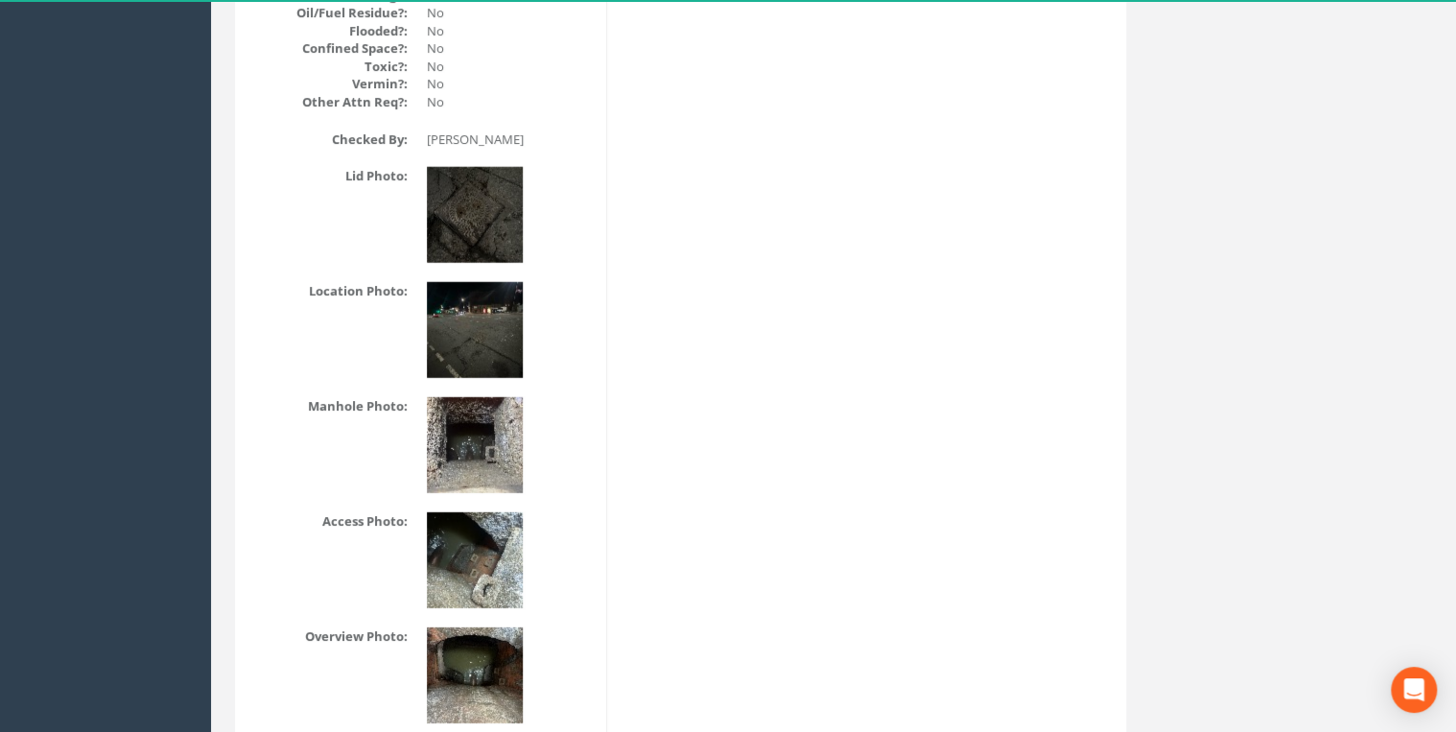
scroll to position [2456, 0]
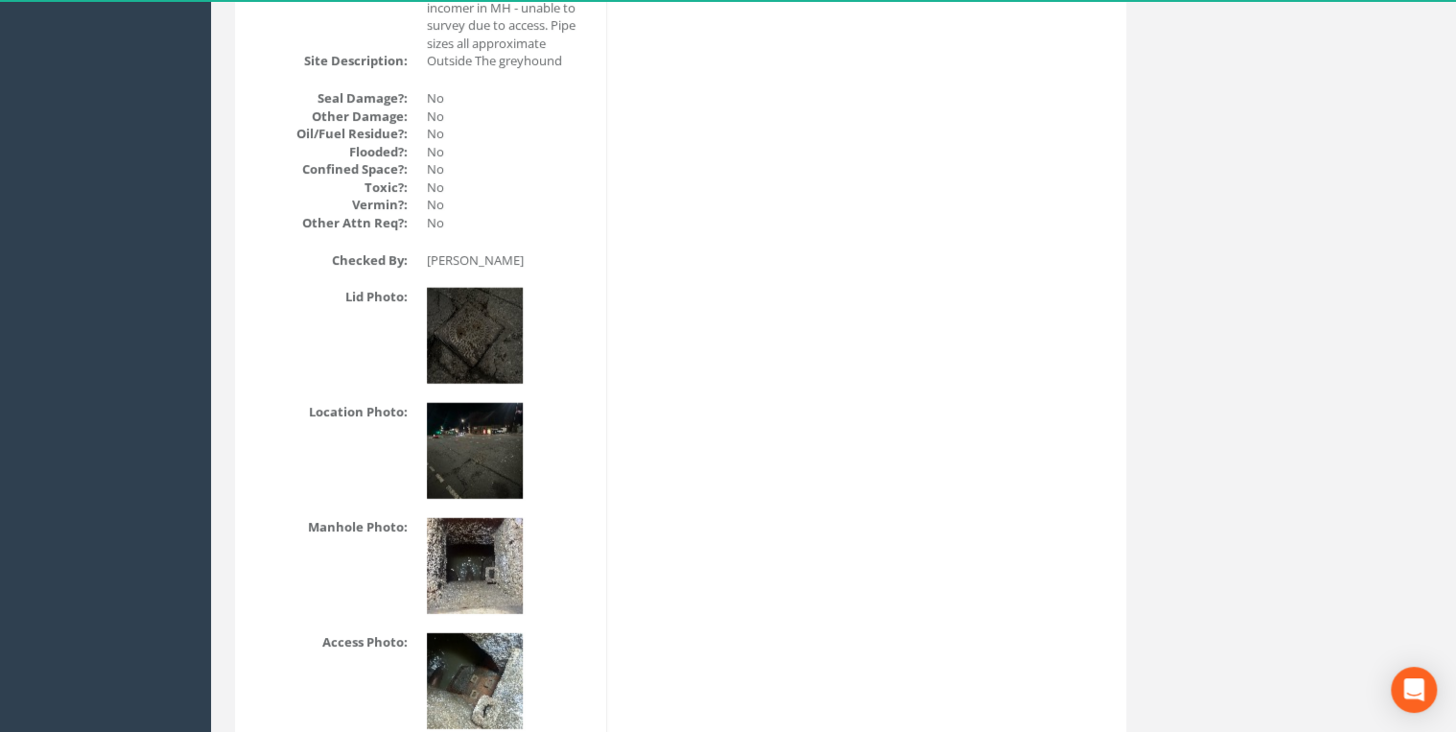
click at [479, 544] on img at bounding box center [475, 566] width 96 height 96
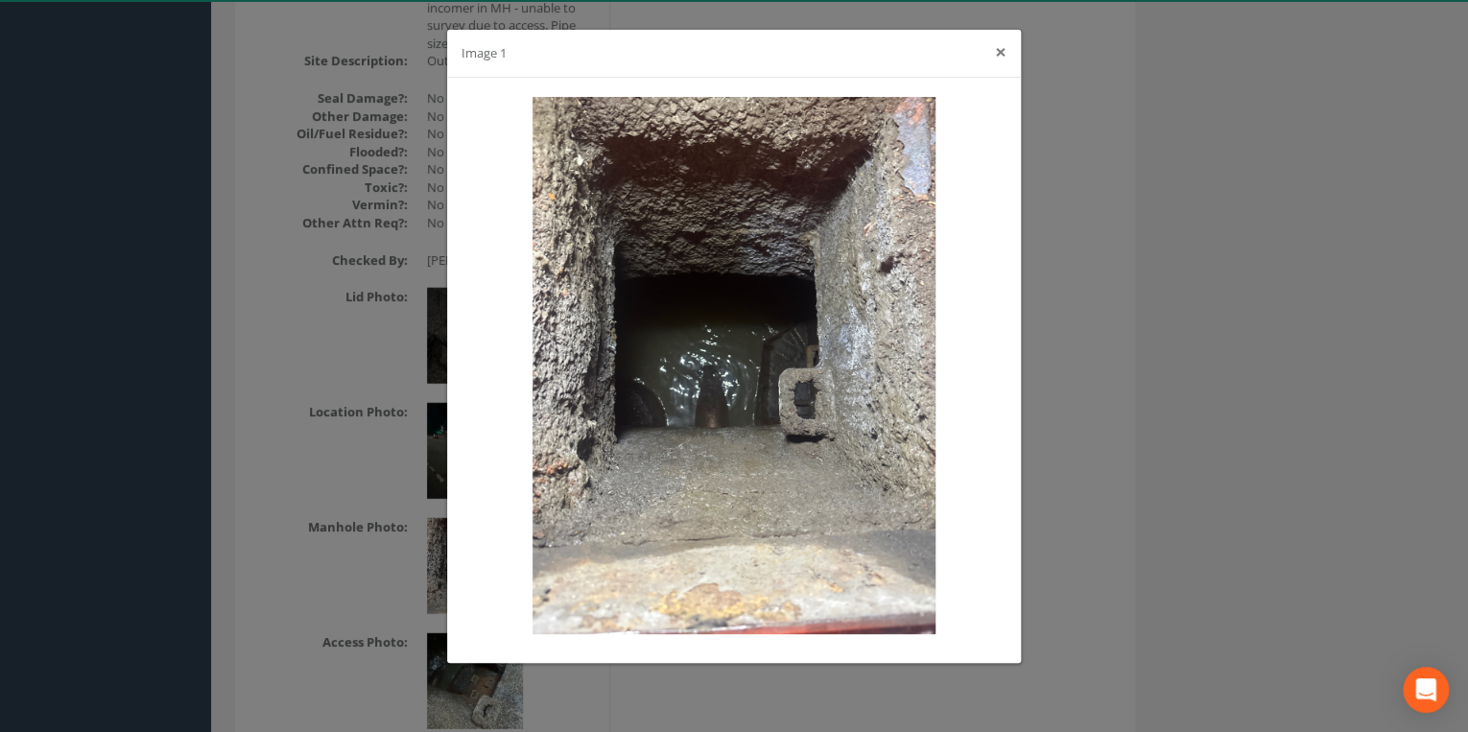
click at [995, 59] on button "×" at bounding box center [1001, 52] width 12 height 20
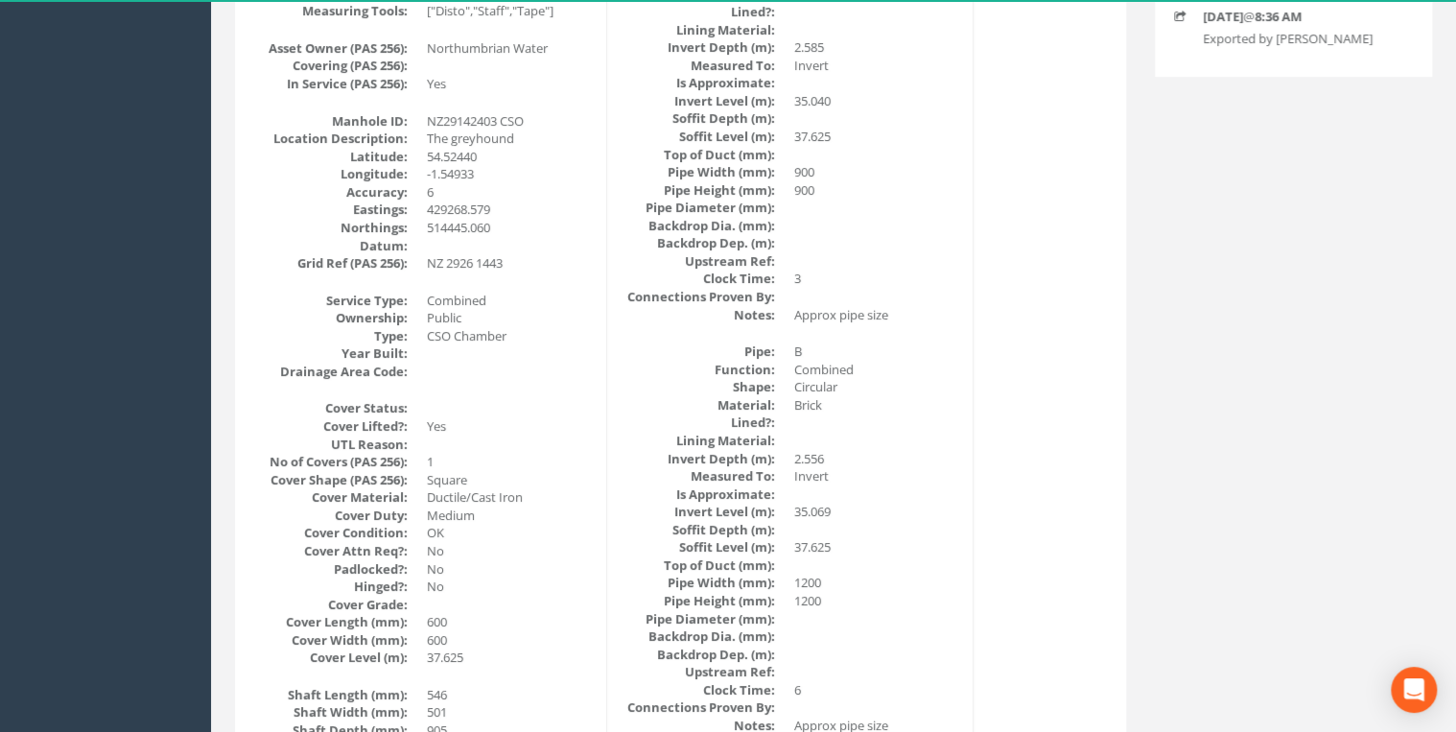
scroll to position [409, 0]
